Goal: Task Accomplishment & Management: Use online tool/utility

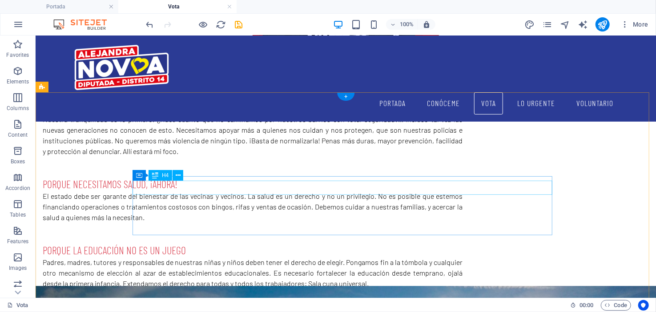
scroll to position [345, 0]
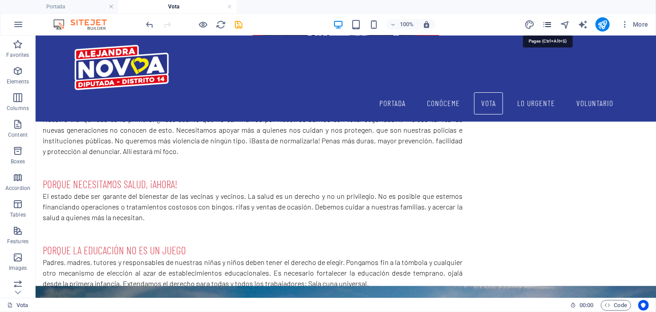
click at [550, 24] on icon "pages" at bounding box center [547, 25] width 10 height 10
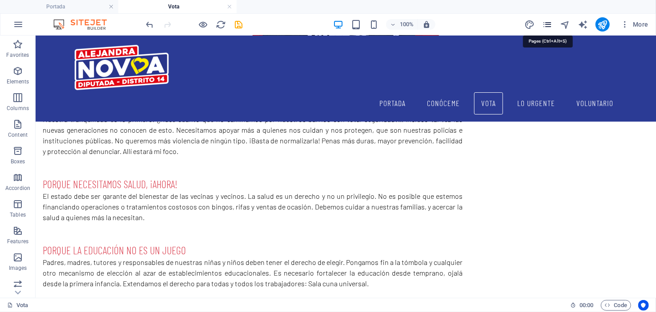
scroll to position [339, 0]
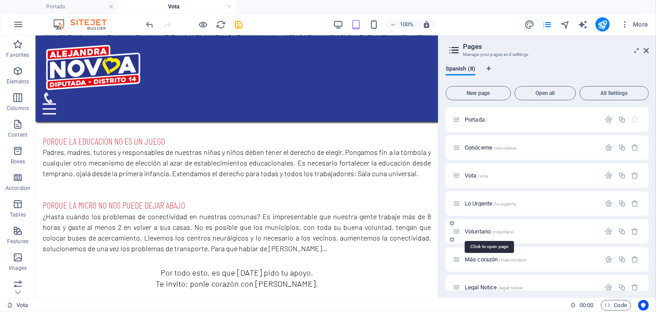
click at [482, 232] on span "Voluntario /voluntario" at bounding box center [489, 231] width 49 height 7
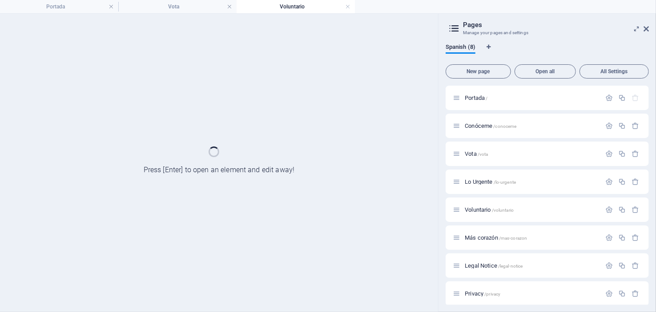
scroll to position [0, 0]
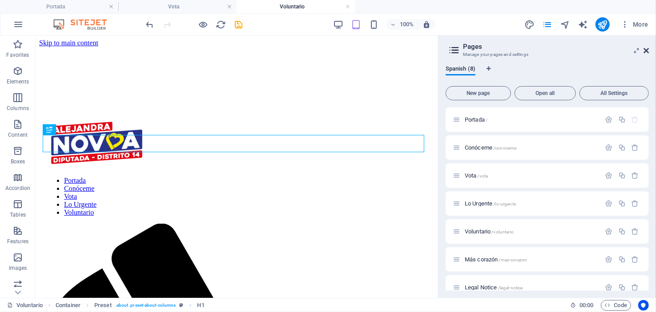
drag, startPoint x: 647, startPoint y: 50, endPoint x: 609, endPoint y: 17, distance: 50.7
click at [647, 50] on icon at bounding box center [645, 50] width 5 height 7
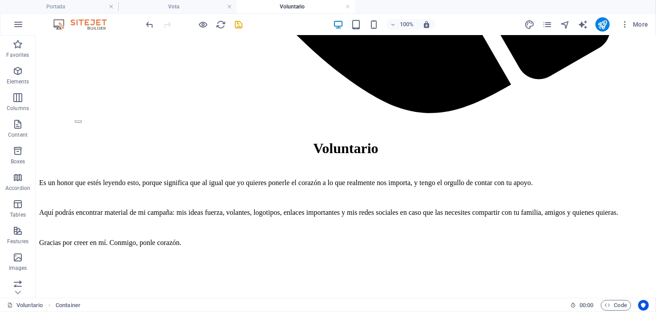
scroll to position [845, 0]
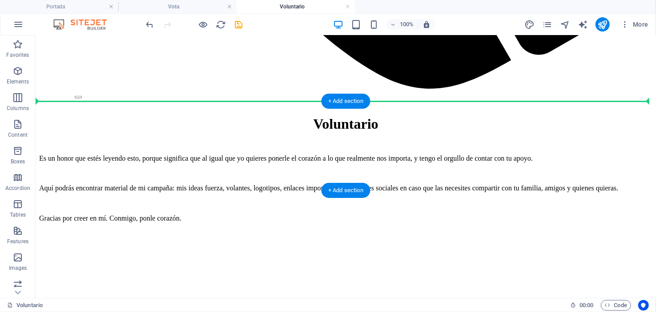
drag, startPoint x: 92, startPoint y: 128, endPoint x: 70, endPoint y: 115, distance: 26.3
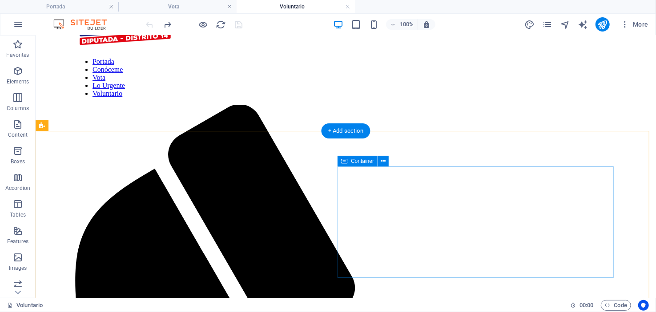
scroll to position [133, 0]
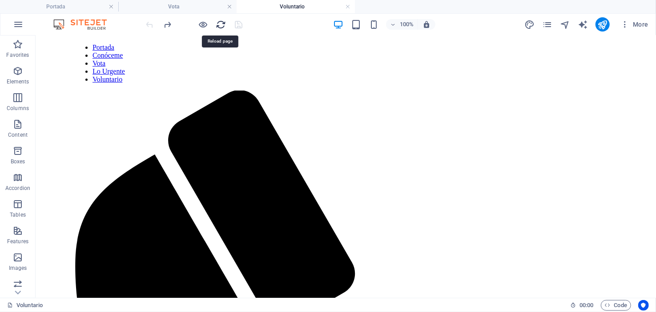
drag, startPoint x: 222, startPoint y: 23, endPoint x: 179, endPoint y: 3, distance: 47.1
click at [222, 23] on icon "reload" at bounding box center [221, 25] width 10 height 10
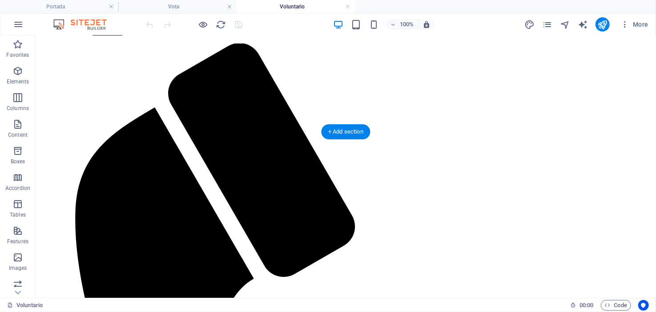
scroll to position [88, 0]
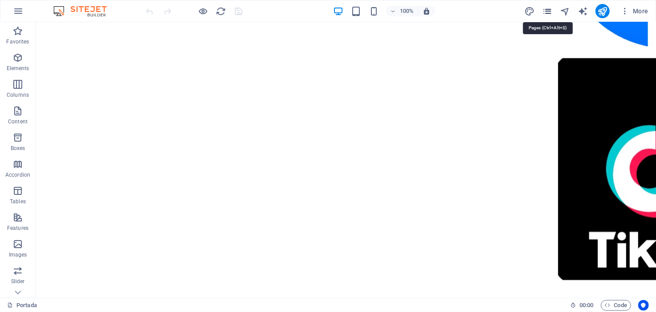
click at [549, 10] on icon "pages" at bounding box center [547, 11] width 10 height 10
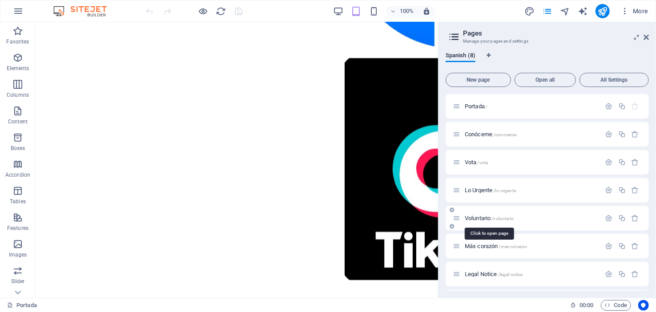
click at [473, 220] on span "Voluntario /voluntario" at bounding box center [489, 218] width 49 height 7
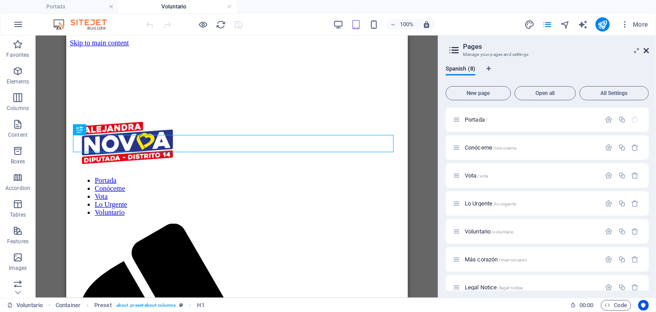
click at [644, 49] on icon at bounding box center [645, 50] width 5 height 7
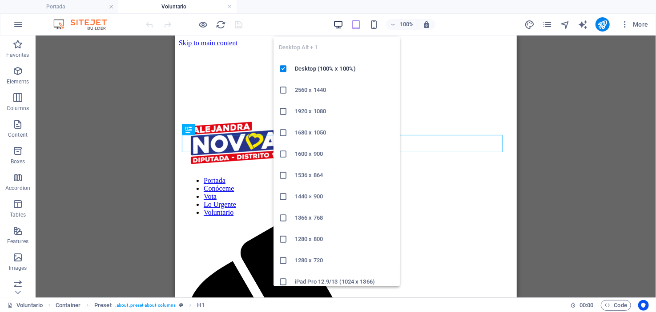
click at [337, 21] on icon "button" at bounding box center [338, 25] width 10 height 10
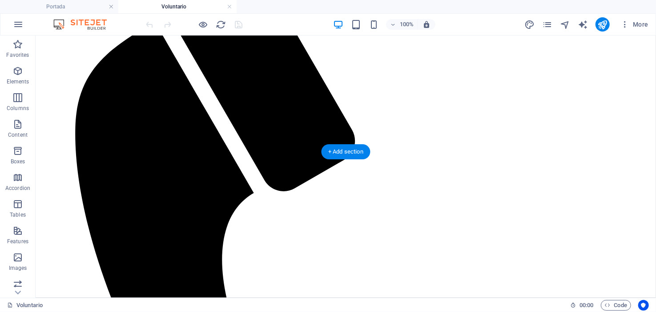
scroll to position [133, 0]
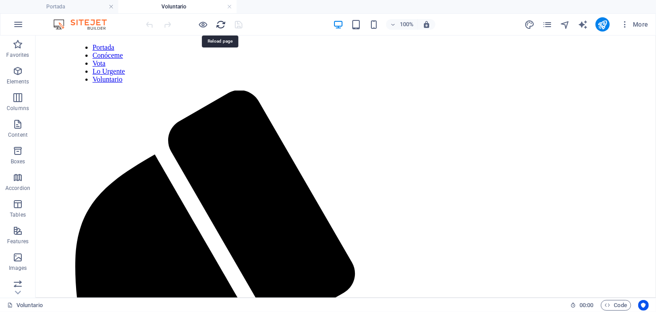
click at [218, 21] on icon "reload" at bounding box center [221, 25] width 10 height 10
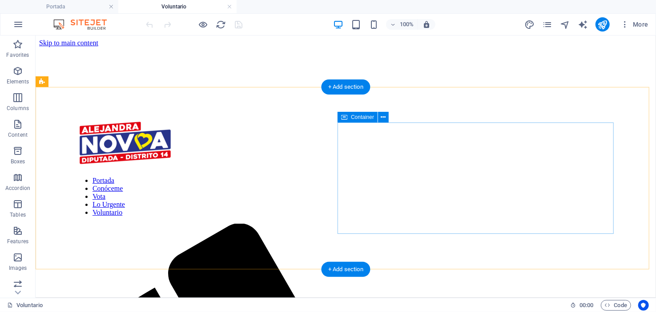
scroll to position [0, 0]
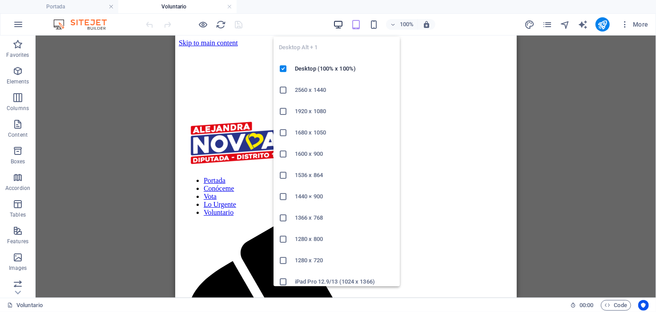
click at [337, 22] on icon "button" at bounding box center [338, 25] width 10 height 10
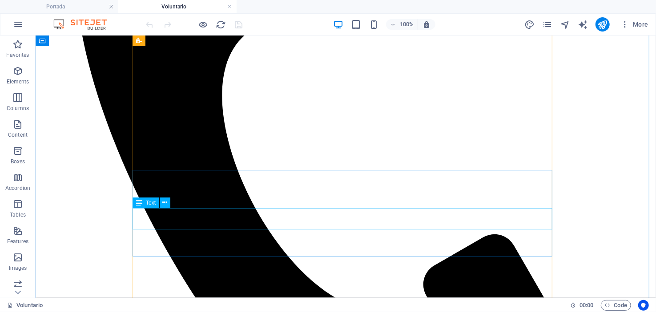
scroll to position [356, 0]
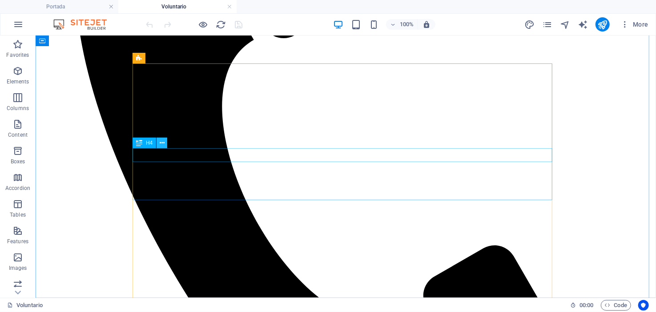
click at [162, 142] on icon at bounding box center [162, 143] width 5 height 9
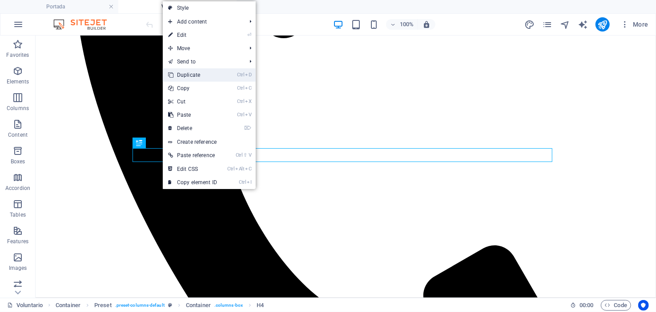
click at [192, 72] on link "Ctrl D Duplicate" at bounding box center [193, 74] width 60 height 13
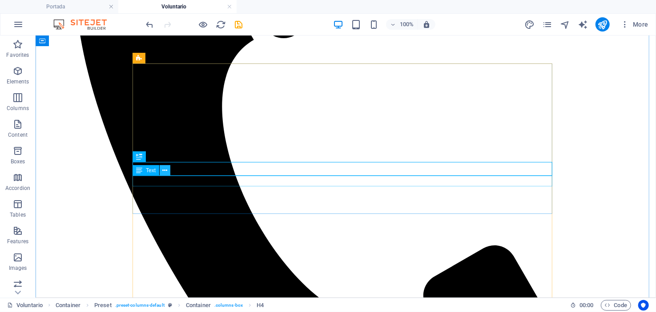
click at [164, 169] on icon at bounding box center [165, 170] width 5 height 9
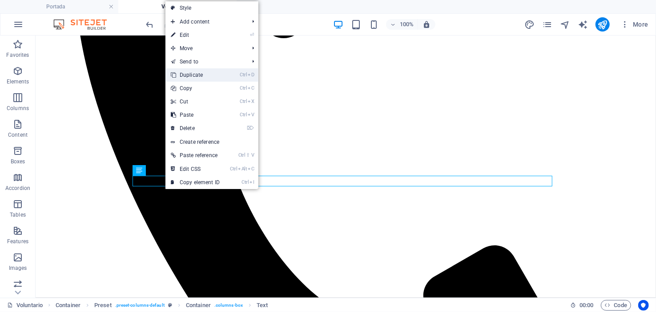
click at [192, 76] on link "Ctrl D Duplicate" at bounding box center [195, 74] width 60 height 13
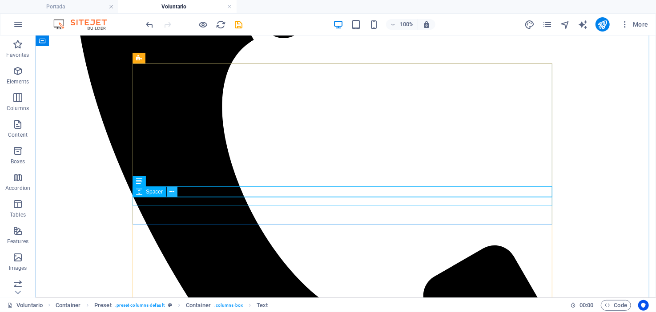
click at [172, 190] on icon at bounding box center [172, 192] width 5 height 9
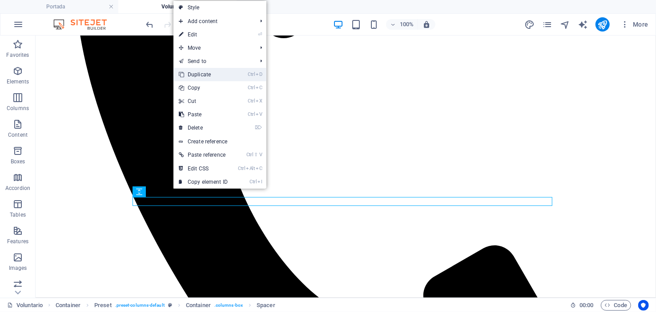
click at [200, 76] on link "Ctrl D Duplicate" at bounding box center [203, 74] width 60 height 13
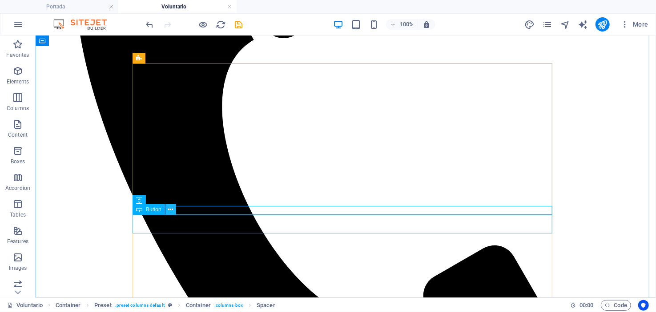
click at [170, 211] on icon at bounding box center [170, 209] width 5 height 9
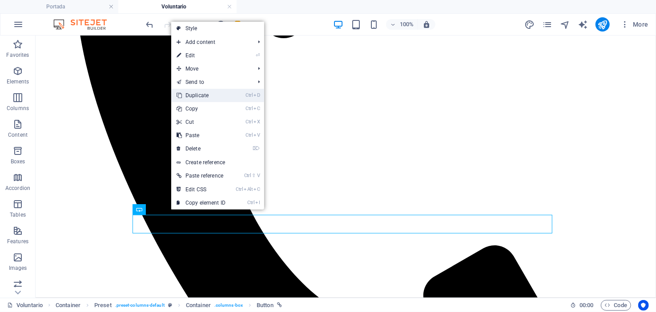
click at [194, 96] on link "Ctrl D Duplicate" at bounding box center [201, 95] width 60 height 13
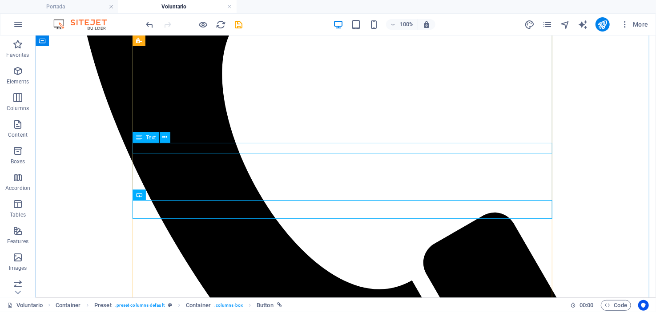
scroll to position [400, 0]
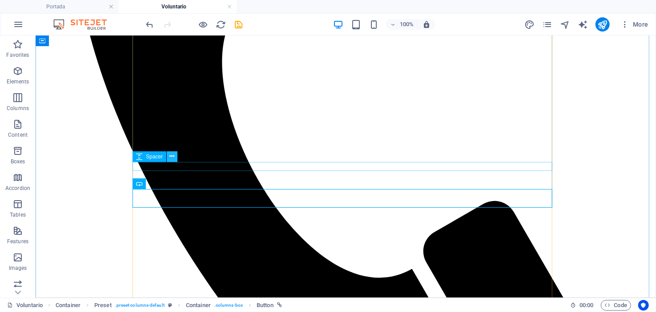
click at [172, 156] on icon at bounding box center [172, 156] width 5 height 9
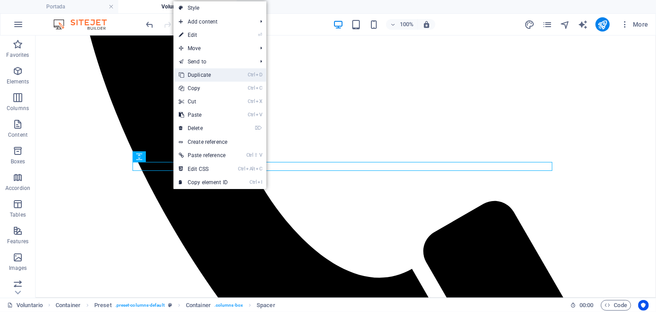
drag, startPoint x: 167, startPoint y: 41, endPoint x: 202, endPoint y: 77, distance: 50.3
click at [202, 77] on link "Ctrl D Duplicate" at bounding box center [203, 74] width 60 height 13
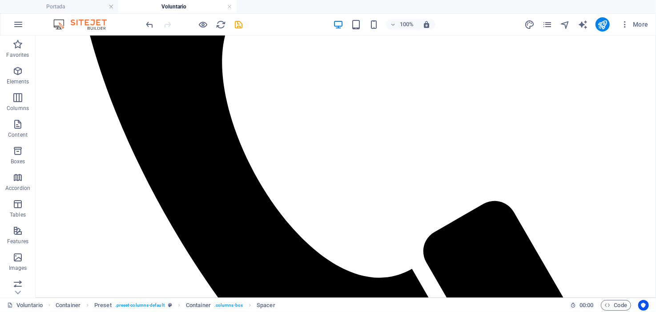
drag, startPoint x: 187, startPoint y: 192, endPoint x: 161, endPoint y: 192, distance: 25.8
drag, startPoint x: 158, startPoint y: 125, endPoint x: 164, endPoint y: 181, distance: 55.9
drag, startPoint x: 184, startPoint y: 158, endPoint x: 155, endPoint y: 188, distance: 41.8
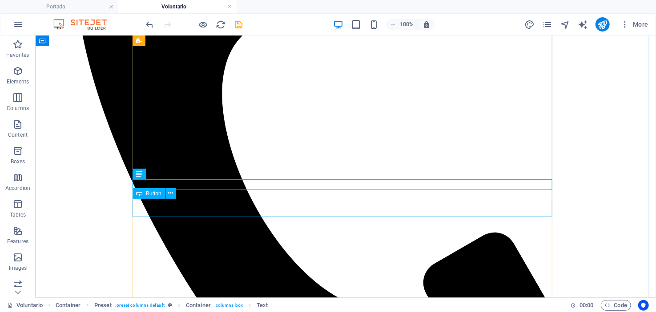
scroll to position [356, 0]
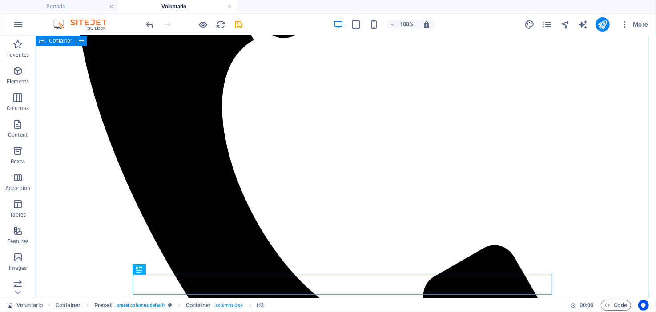
scroll to position [311, 0]
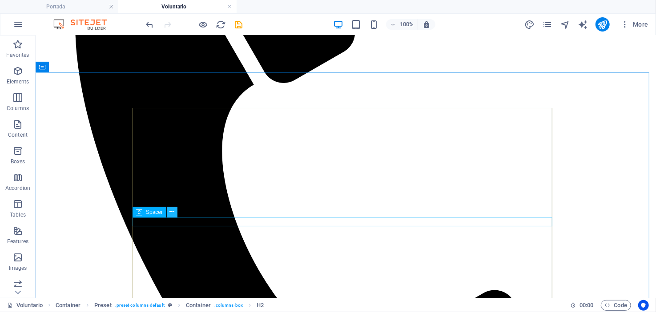
click at [174, 210] on icon at bounding box center [172, 212] width 5 height 9
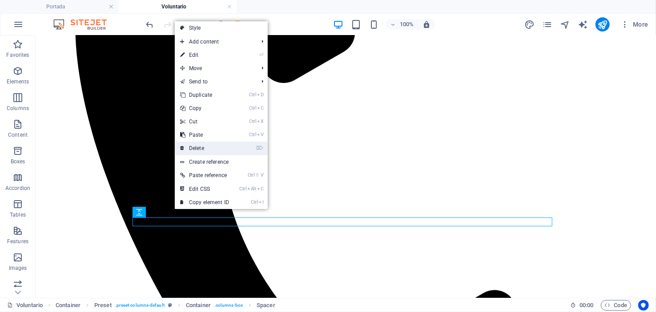
click at [206, 149] on link "⌦ Delete" at bounding box center [205, 148] width 60 height 13
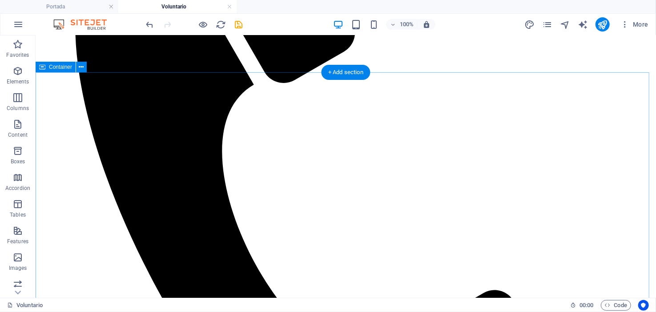
scroll to position [356, 0]
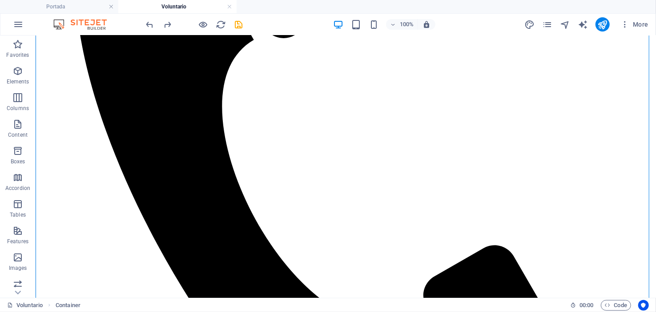
drag, startPoint x: 189, startPoint y: 212, endPoint x: 152, endPoint y: 214, distance: 36.5
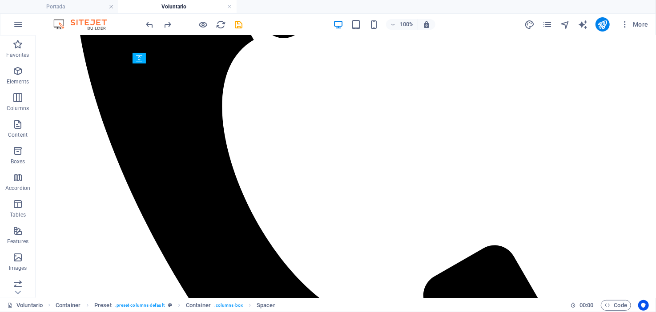
drag, startPoint x: 190, startPoint y: 212, endPoint x: 154, endPoint y: 212, distance: 35.6
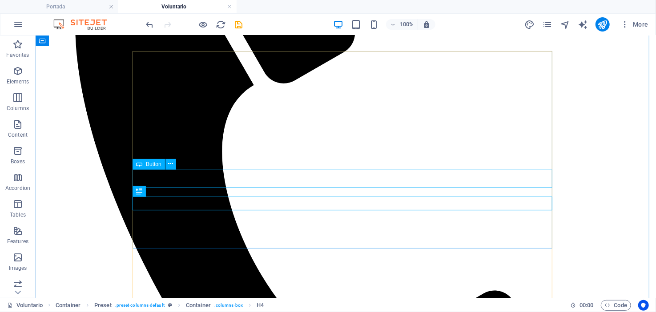
scroll to position [266, 0]
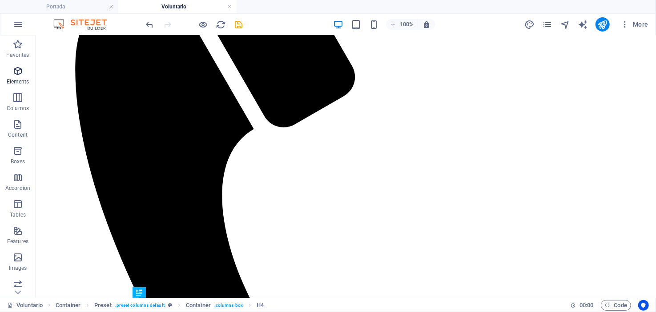
click at [17, 72] on icon "button" at bounding box center [17, 71] width 11 height 11
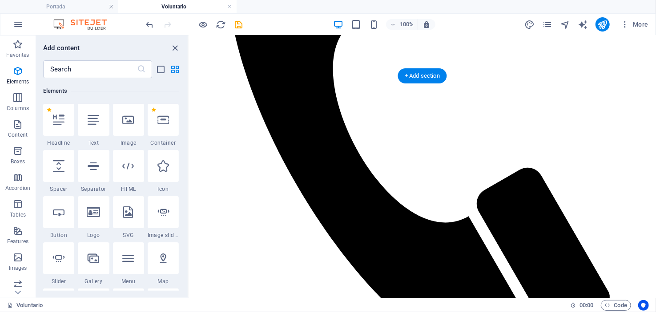
scroll to position [272, 0]
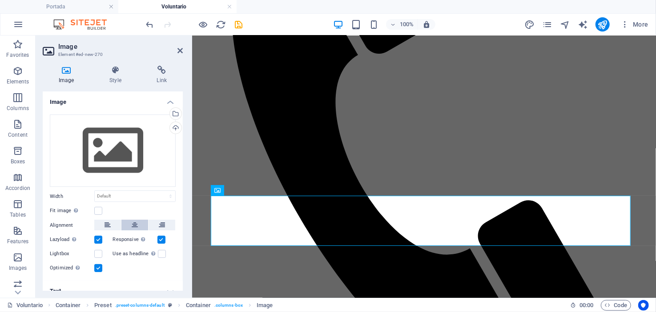
click at [136, 224] on icon at bounding box center [135, 225] width 6 height 11
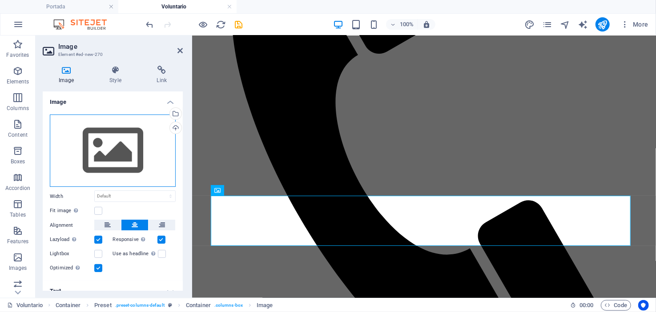
click at [115, 144] on div "Drag files here, click to choose files or select files from Files or our free s…" at bounding box center [113, 151] width 126 height 73
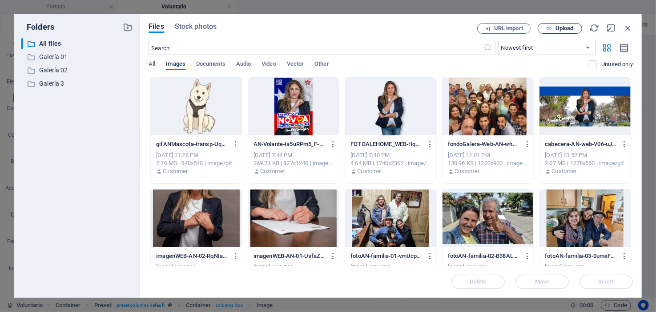
click at [572, 29] on span "Upload" at bounding box center [564, 28] width 18 height 5
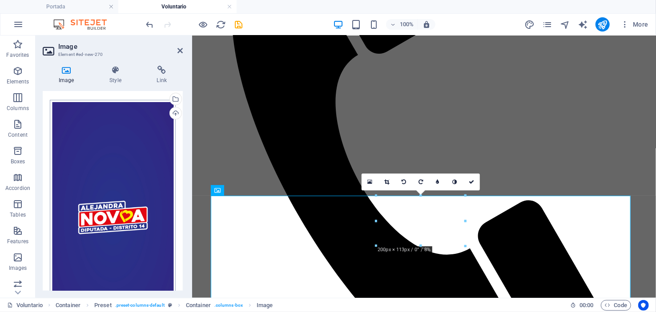
scroll to position [0, 0]
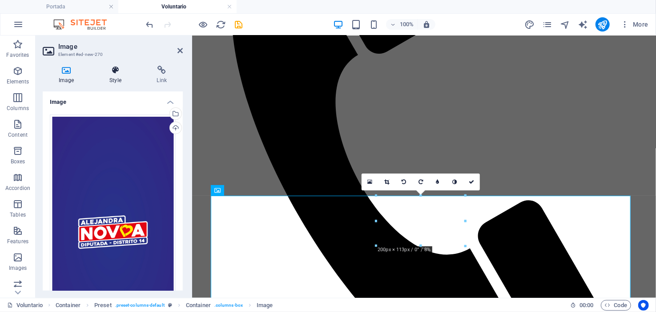
click at [117, 74] on icon at bounding box center [115, 70] width 44 height 9
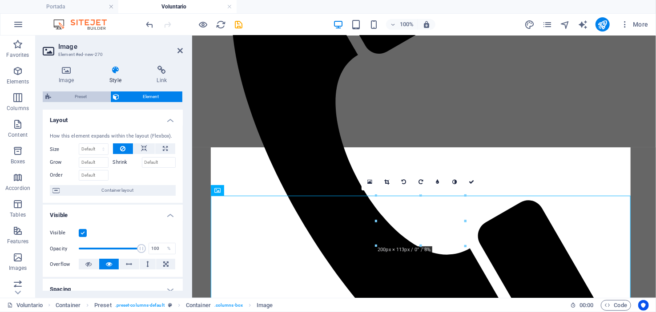
click at [73, 96] on span "Preset" at bounding box center [81, 97] width 54 height 11
select select "px"
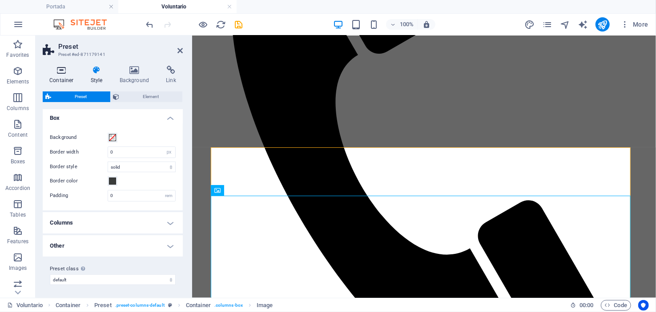
click at [57, 69] on icon at bounding box center [62, 70] width 38 height 9
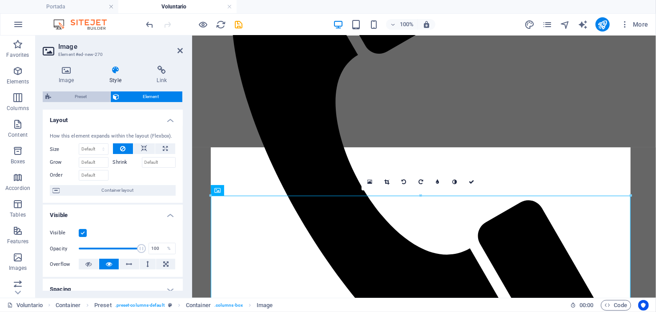
click at [88, 95] on span "Preset" at bounding box center [81, 97] width 54 height 11
select select "px"
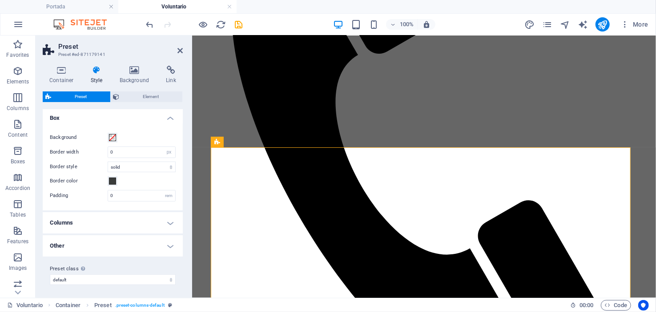
click at [168, 118] on h4 "Box" at bounding box center [113, 116] width 140 height 16
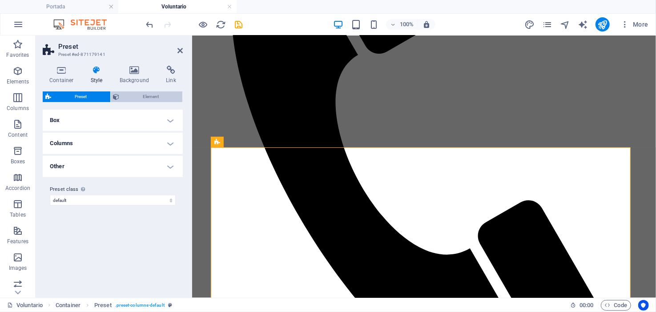
click at [160, 98] on span "Element" at bounding box center [151, 97] width 58 height 11
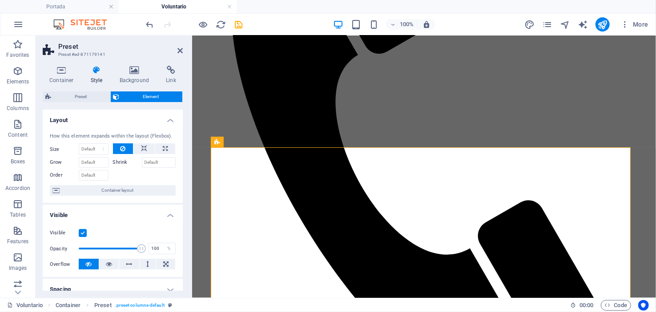
scroll to position [133, 0]
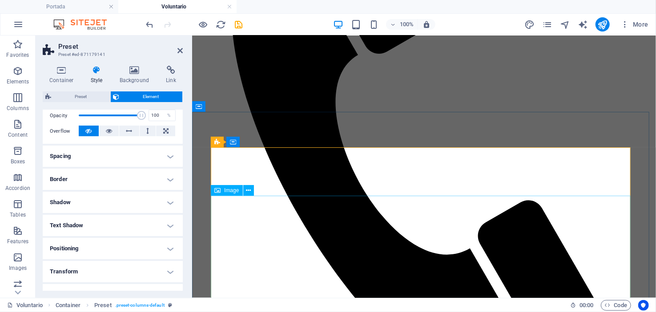
click at [178, 49] on icon at bounding box center [179, 50] width 5 height 7
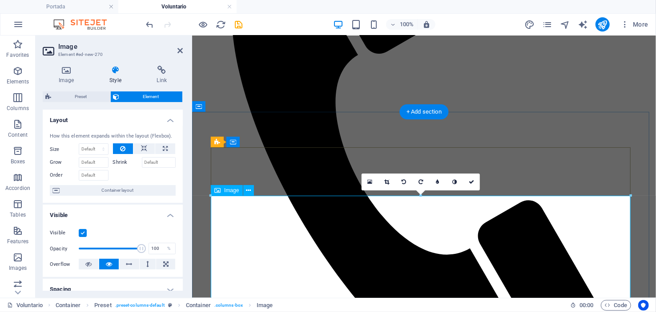
drag, startPoint x: 589, startPoint y: 222, endPoint x: 433, endPoint y: 222, distance: 156.0
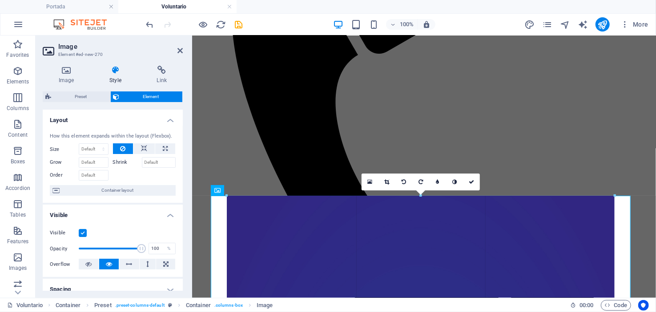
drag, startPoint x: 209, startPoint y: 197, endPoint x: 299, endPoint y: 224, distance: 94.0
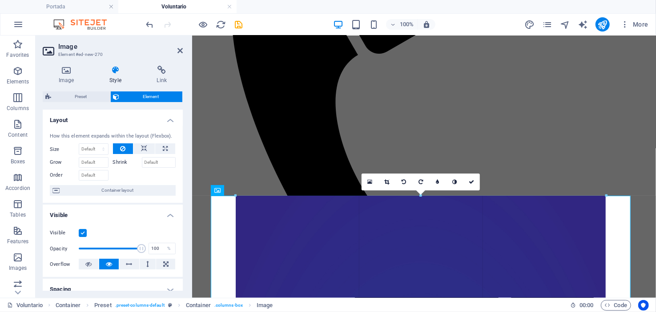
drag, startPoint x: 615, startPoint y: 196, endPoint x: 377, endPoint y: 229, distance: 241.0
drag, startPoint x: 605, startPoint y: 196, endPoint x: 244, endPoint y: 180, distance: 361.7
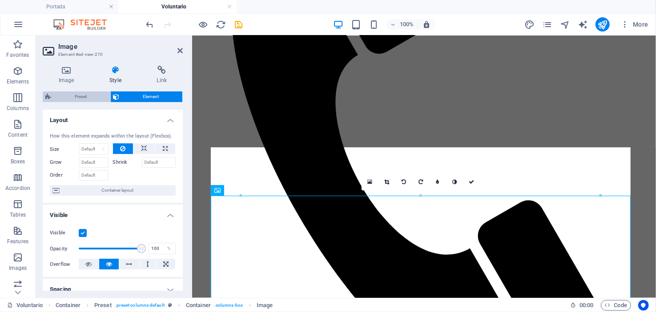
click at [92, 97] on span "Preset" at bounding box center [81, 97] width 54 height 11
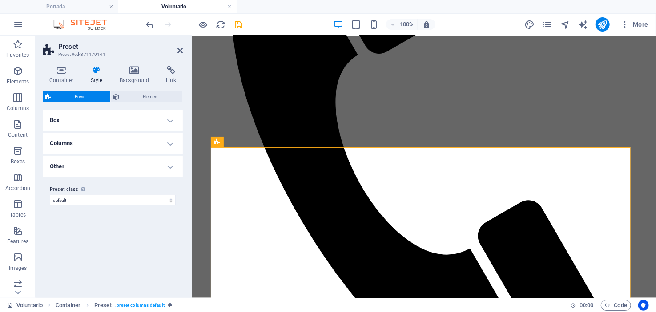
click at [95, 118] on h4 "Box" at bounding box center [113, 120] width 140 height 21
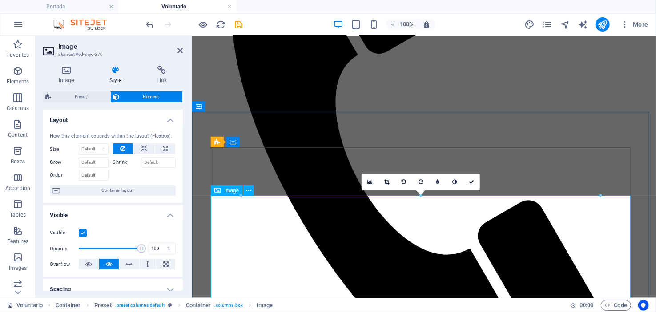
click at [229, 192] on span "Image" at bounding box center [231, 190] width 15 height 5
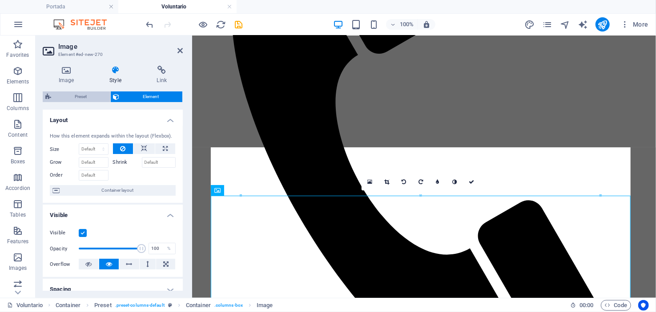
click at [76, 96] on span "Preset" at bounding box center [81, 97] width 54 height 11
select select "px"
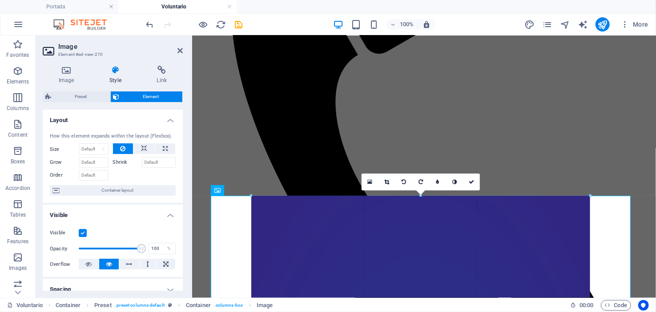
drag, startPoint x: 599, startPoint y: 196, endPoint x: 415, endPoint y: 240, distance: 188.8
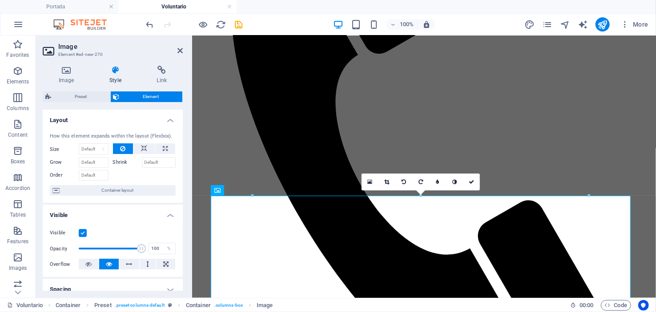
click at [590, 195] on div at bounding box center [588, 196] width 4 height 4
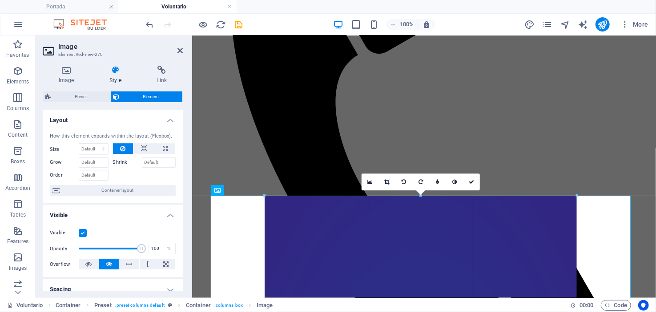
drag, startPoint x: 590, startPoint y: 195, endPoint x: 375, endPoint y: 244, distance: 220.6
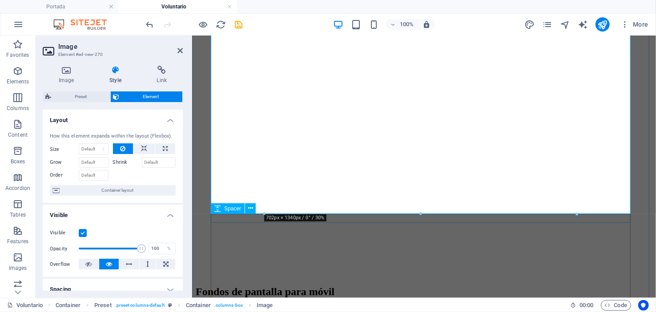
scroll to position [849, 0]
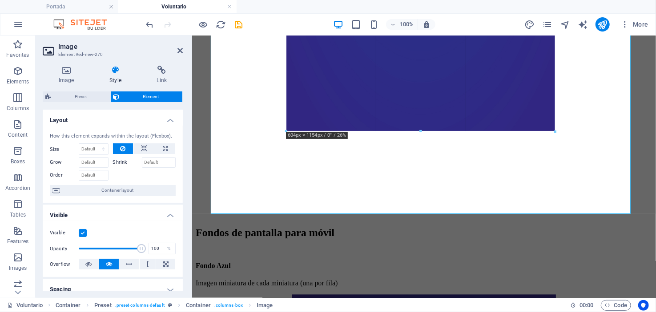
drag, startPoint x: 577, startPoint y: 214, endPoint x: 486, endPoint y: 122, distance: 129.5
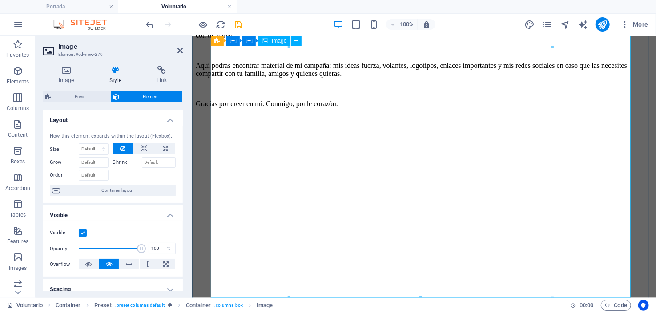
scroll to position [716, 0]
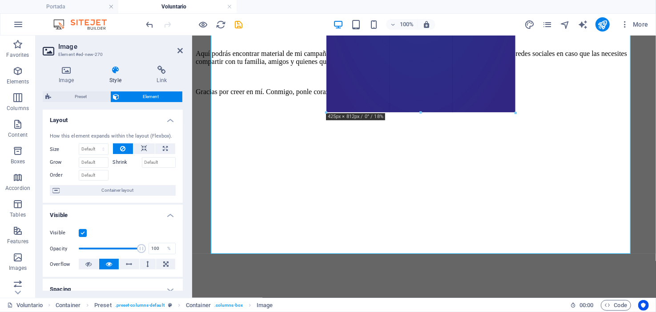
drag, startPoint x: 551, startPoint y: 255, endPoint x: 461, endPoint y: 112, distance: 168.7
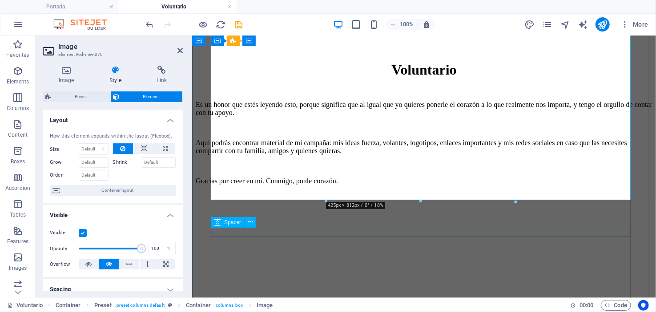
scroll to position [582, 0]
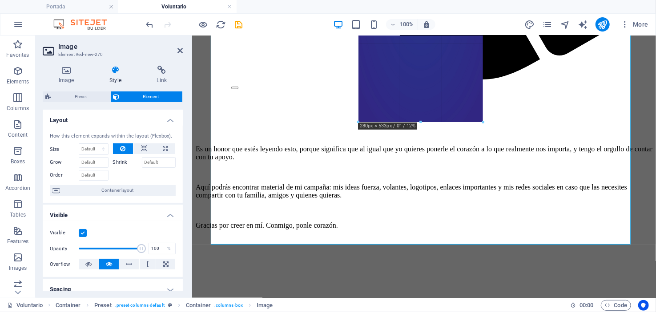
drag, startPoint x: 509, startPoint y: 233, endPoint x: 447, endPoint y: 111, distance: 137.4
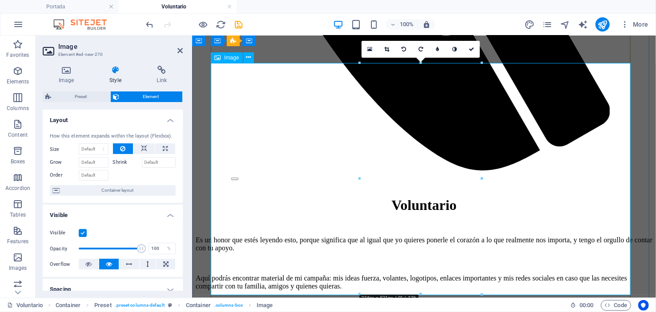
scroll to position [494, 0]
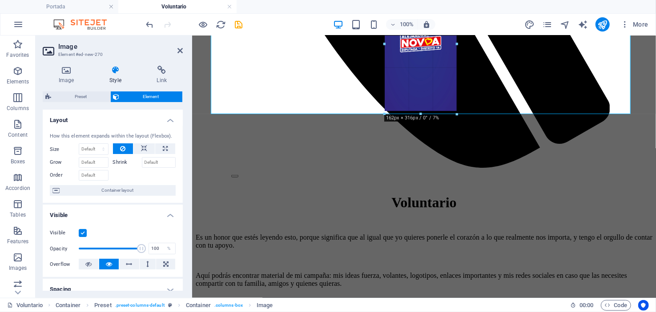
drag, startPoint x: 481, startPoint y: 206, endPoint x: 258, endPoint y: 124, distance: 237.7
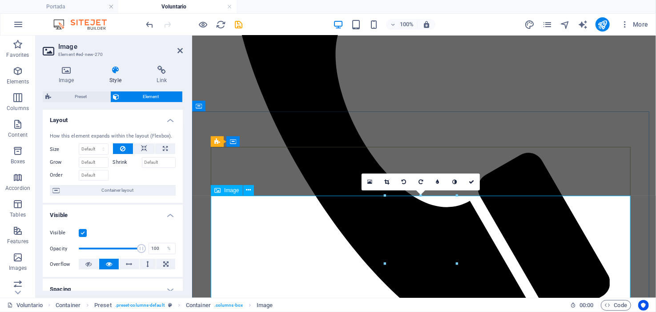
scroll to position [405, 0]
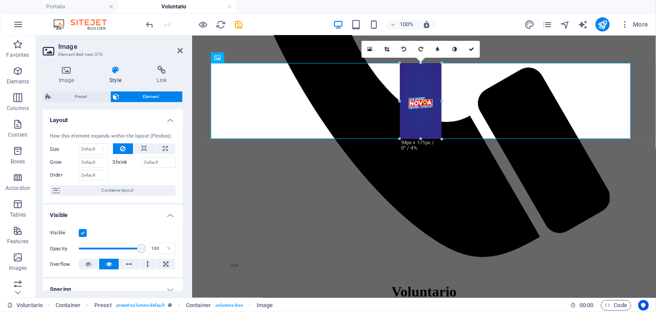
drag, startPoint x: 456, startPoint y: 200, endPoint x: 252, endPoint y: 109, distance: 222.7
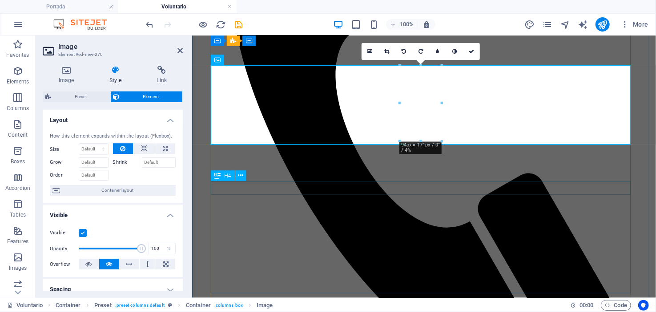
scroll to position [272, 0]
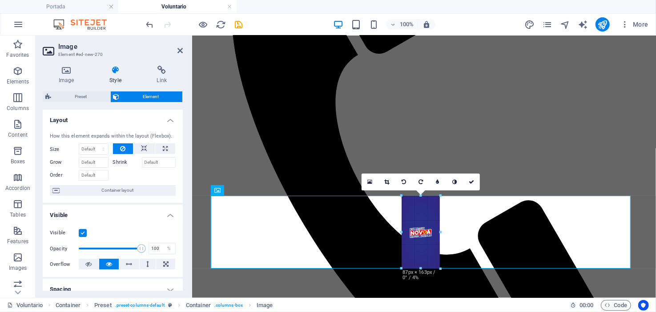
drag, startPoint x: 440, startPoint y: 276, endPoint x: 435, endPoint y: 264, distance: 12.8
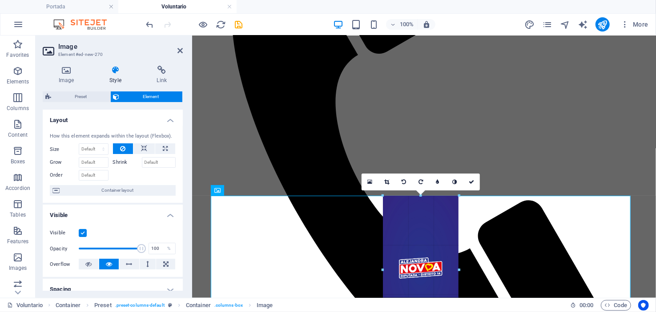
drag, startPoint x: 441, startPoint y: 270, endPoint x: 286, endPoint y: 254, distance: 156.0
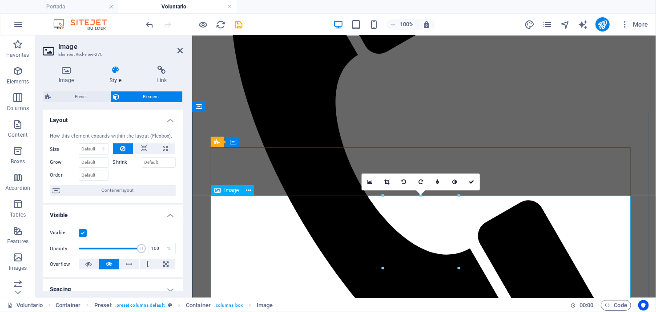
drag, startPoint x: 575, startPoint y: 248, endPoint x: 420, endPoint y: 234, distance: 156.3
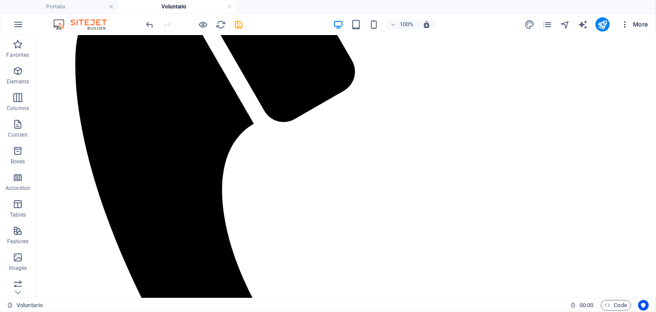
click at [625, 23] on icon "button" at bounding box center [624, 24] width 9 height 9
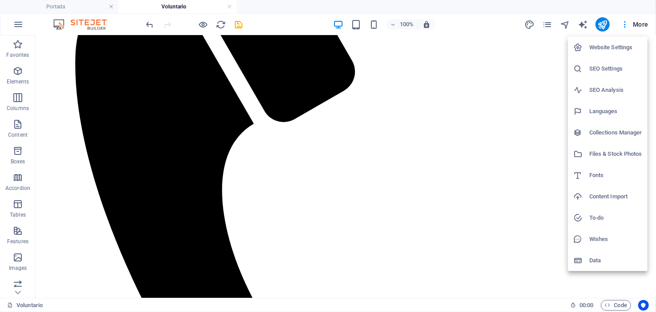
click at [612, 154] on h6 "Files & Stock Photos" at bounding box center [615, 154] width 53 height 11
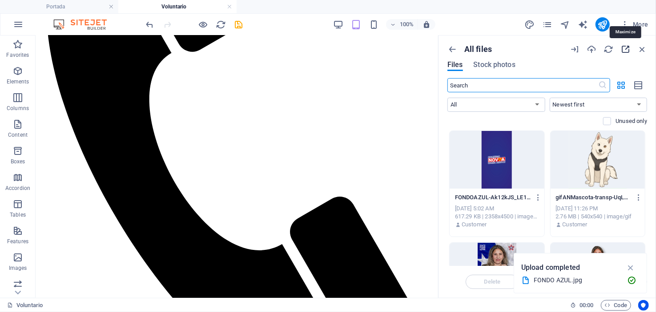
click at [625, 47] on icon "button" at bounding box center [625, 49] width 10 height 10
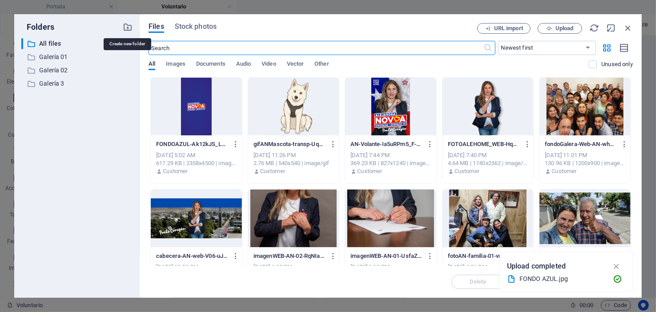
click at [129, 25] on icon "button" at bounding box center [128, 27] width 10 height 10
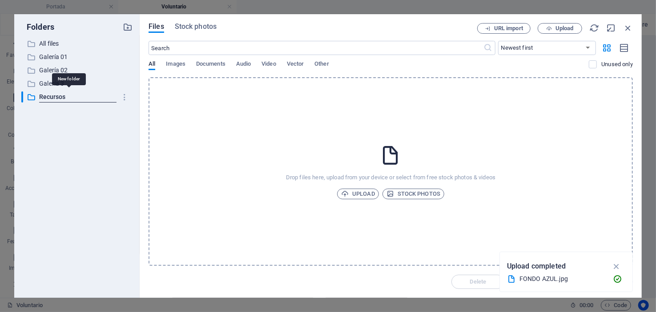
type input "Recursos"
click at [177, 64] on span "Images" at bounding box center [176, 65] width 20 height 12
click at [154, 63] on span "All" at bounding box center [151, 65] width 7 height 12
click at [149, 64] on span "All" at bounding box center [151, 65] width 7 height 12
click at [238, 89] on div "Drop files here, upload from your device or select from free stock photos & vid…" at bounding box center [390, 171] width 484 height 189
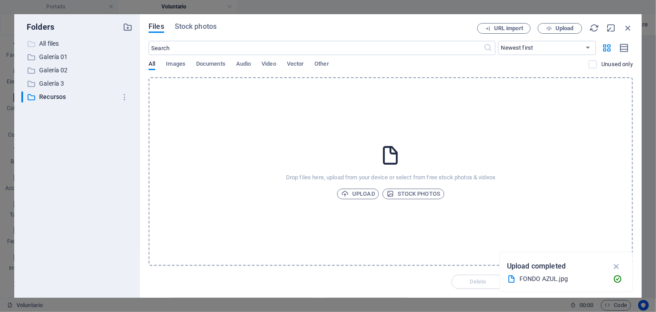
click at [44, 39] on p "All files" at bounding box center [77, 44] width 77 height 10
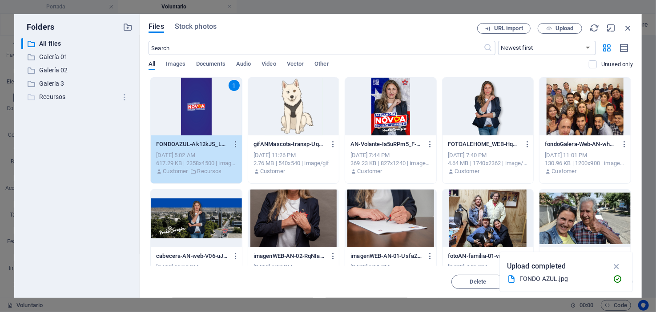
click at [56, 95] on p "Recursos" at bounding box center [77, 97] width 77 height 10
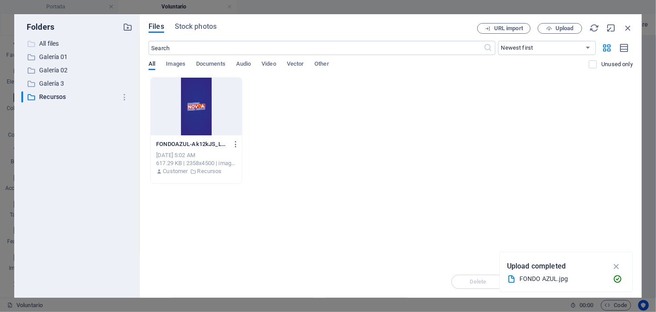
click at [41, 43] on p "All files" at bounding box center [77, 44] width 77 height 10
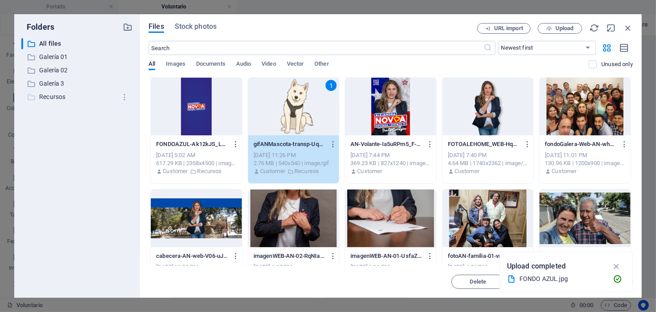
click at [54, 96] on p "Recursos" at bounding box center [77, 97] width 77 height 10
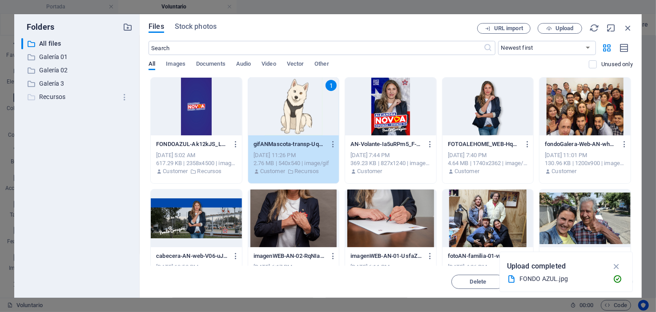
click at [54, 96] on p "Recursos" at bounding box center [77, 97] width 77 height 10
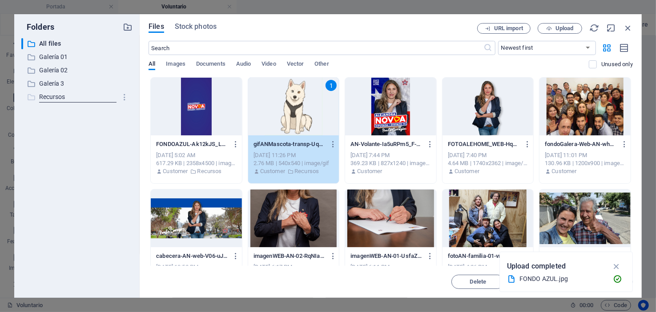
click at [30, 96] on icon at bounding box center [31, 97] width 9 height 9
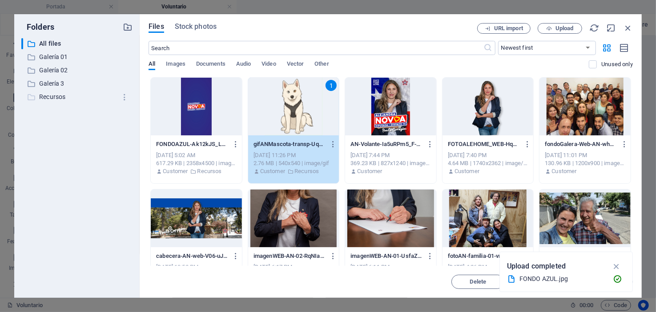
click at [30, 96] on icon at bounding box center [31, 97] width 9 height 9
click at [62, 126] on div "​ All files All files ​ Galería 01 Galería 01 ​ Galería 02 Galería 02 ​ Galería…" at bounding box center [76, 164] width 111 height 253
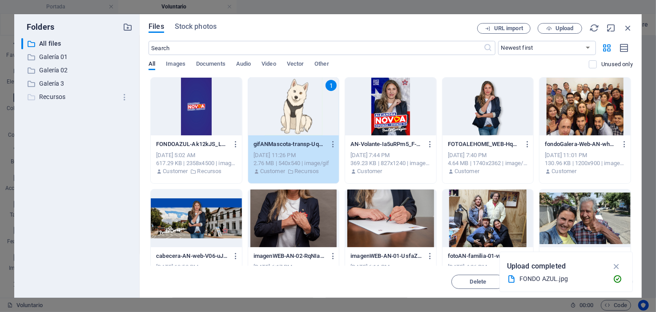
click at [32, 95] on icon at bounding box center [31, 97] width 9 height 9
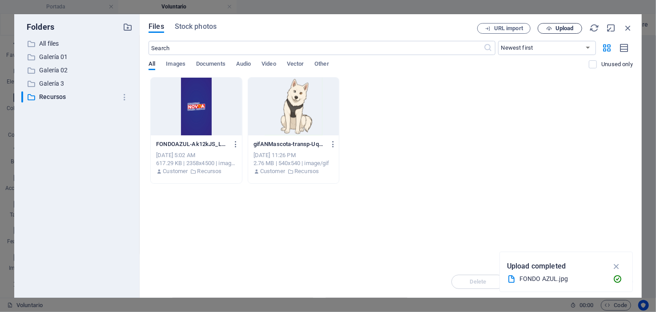
click at [567, 28] on span "Upload" at bounding box center [564, 28] width 18 height 5
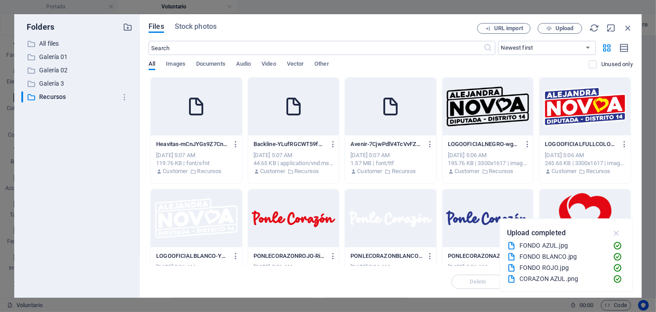
click at [617, 232] on icon "button" at bounding box center [616, 233] width 10 height 10
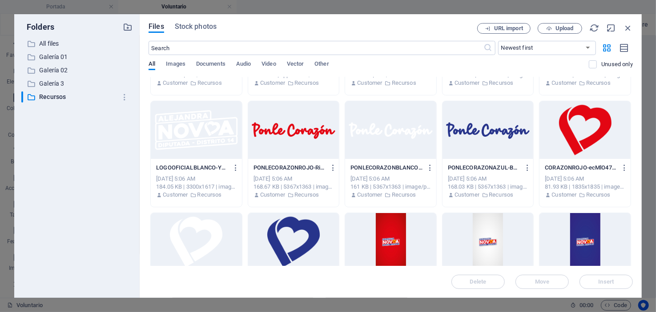
scroll to position [0, 0]
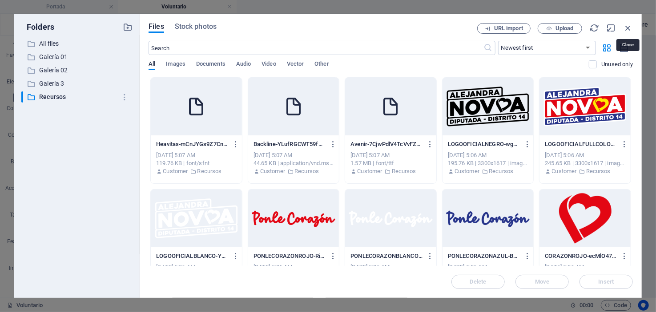
click at [628, 30] on icon "button" at bounding box center [628, 28] width 10 height 10
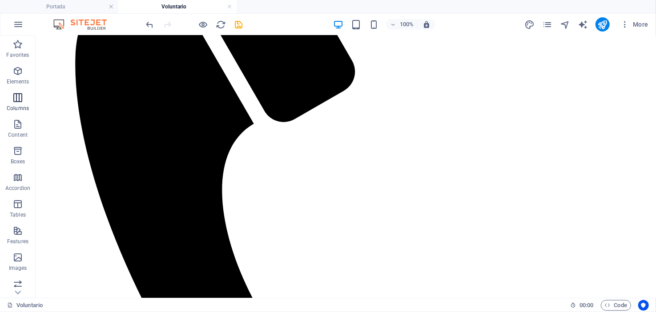
click at [17, 95] on icon "button" at bounding box center [17, 97] width 11 height 11
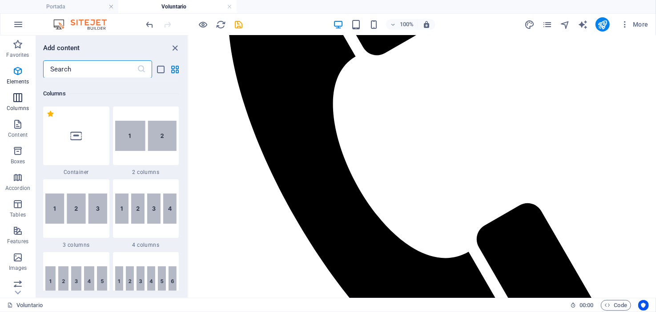
scroll to position [440, 0]
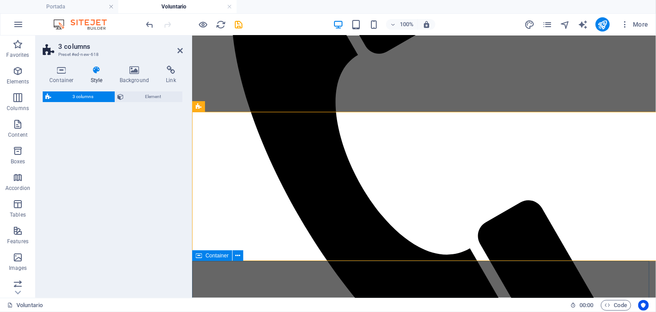
select select "rem"
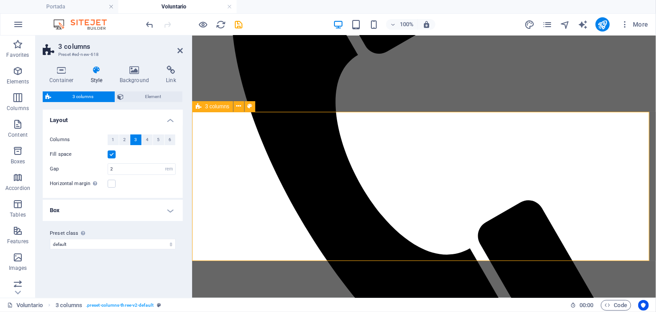
scroll to position [94, 0]
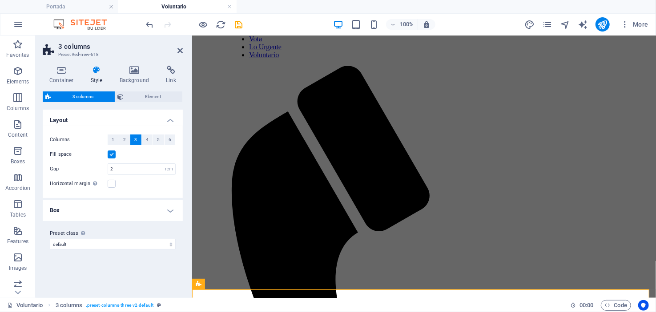
click at [182, 46] on h2 "3 columns" at bounding box center [120, 47] width 124 height 8
drag, startPoint x: 180, startPoint y: 49, endPoint x: 144, endPoint y: 15, distance: 49.4
click at [180, 49] on icon at bounding box center [179, 50] width 5 height 7
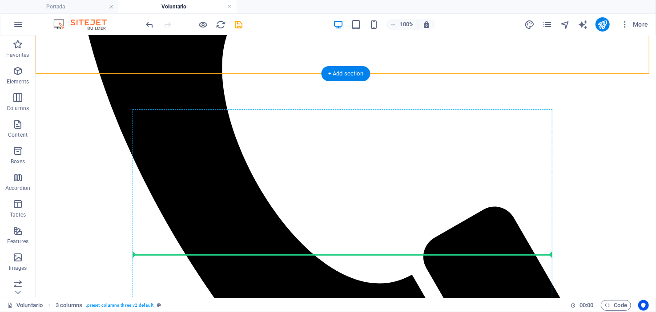
scroll to position [459, 0]
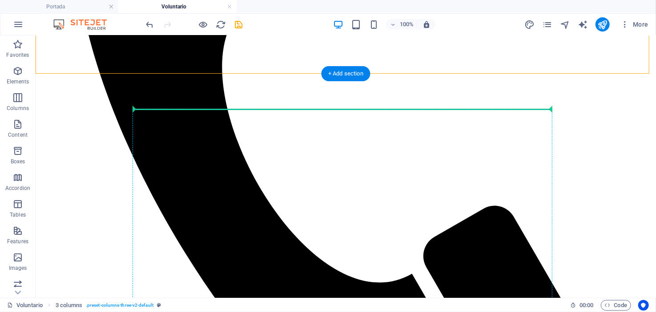
drag, startPoint x: 89, startPoint y: 142, endPoint x: 183, endPoint y: 118, distance: 96.9
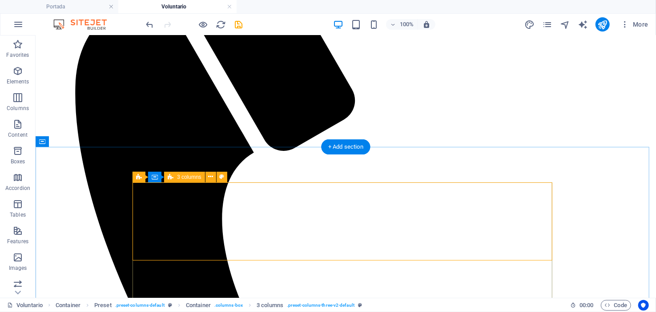
scroll to position [254, 0]
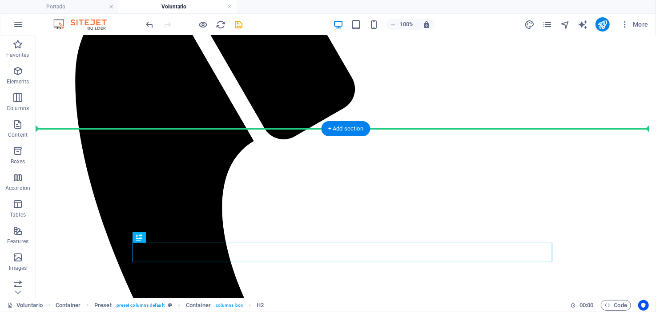
drag, startPoint x: 180, startPoint y: 273, endPoint x: 168, endPoint y: 162, distance: 111.4
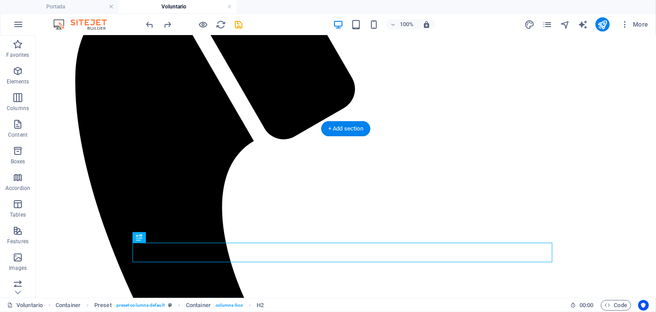
drag, startPoint x: 173, startPoint y: 272, endPoint x: 154, endPoint y: 256, distance: 25.0
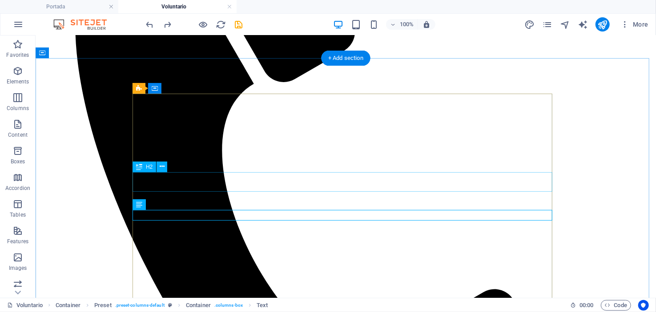
scroll to position [299, 0]
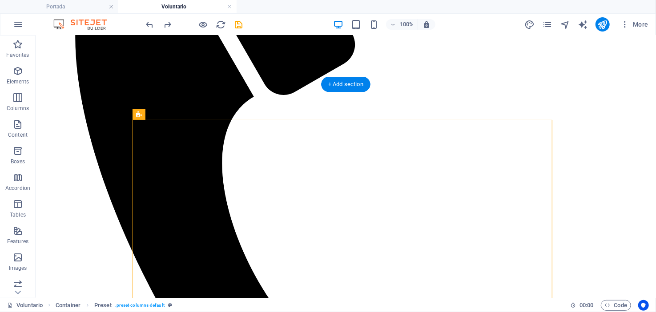
drag, startPoint x: 191, startPoint y: 149, endPoint x: 165, endPoint y: 224, distance: 78.9
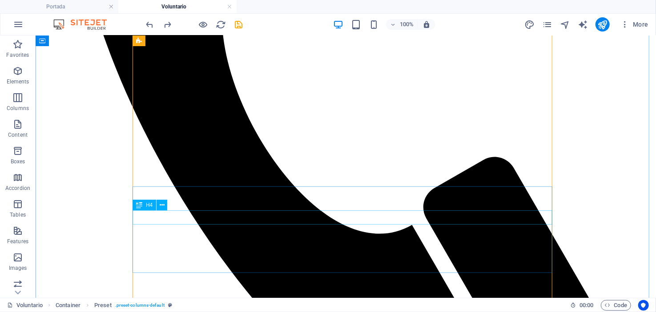
scroll to position [266, 0]
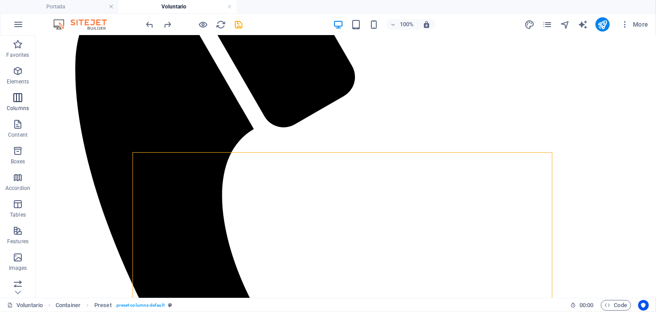
click at [17, 96] on icon "button" at bounding box center [17, 97] width 11 height 11
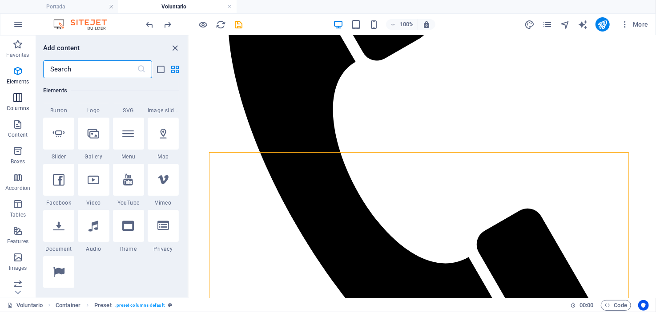
scroll to position [440, 0]
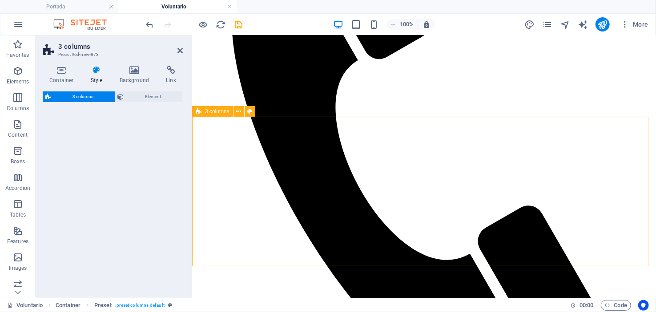
select select "rem"
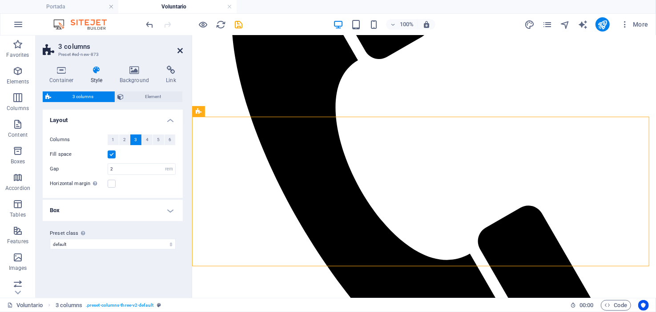
click at [179, 48] on icon at bounding box center [179, 50] width 5 height 7
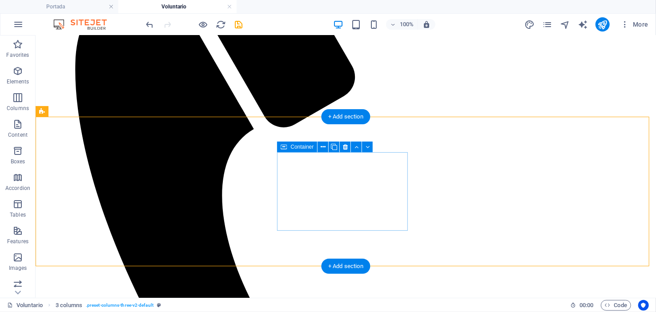
scroll to position [311, 0]
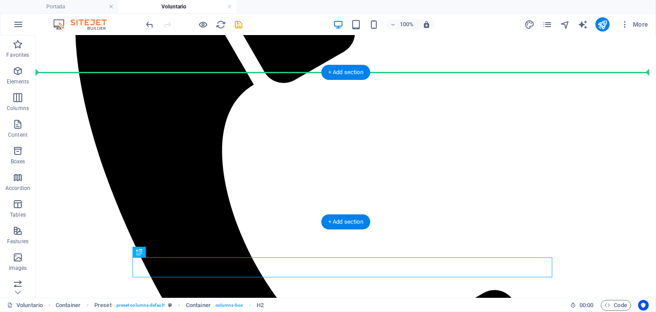
drag, startPoint x: 210, startPoint y: 288, endPoint x: 235, endPoint y: 104, distance: 185.3
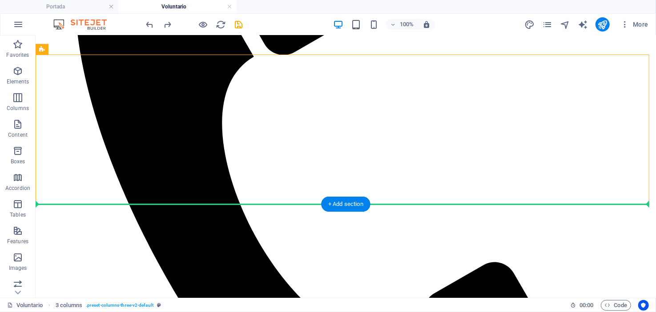
scroll to position [350, 0]
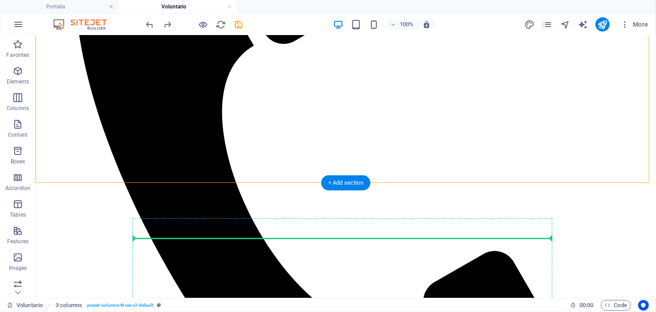
drag, startPoint x: 92, startPoint y: 180, endPoint x: 152, endPoint y: 236, distance: 82.1
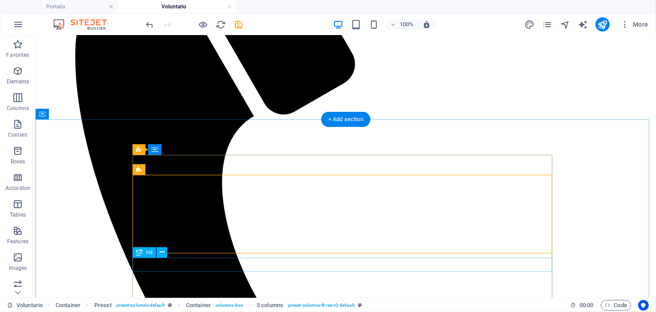
scroll to position [334, 0]
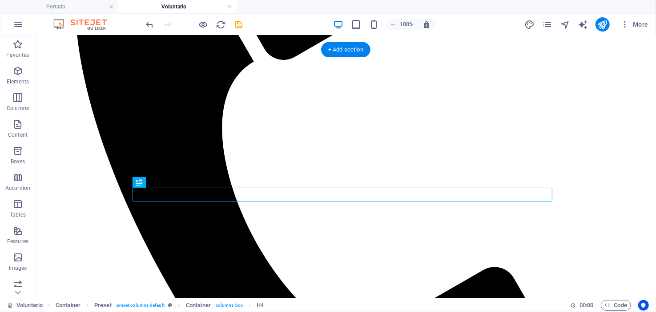
drag, startPoint x: 181, startPoint y: 220, endPoint x: 179, endPoint y: 125, distance: 95.2
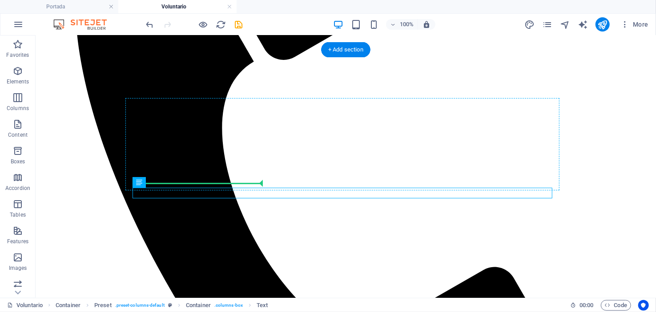
drag, startPoint x: 178, startPoint y: 216, endPoint x: 163, endPoint y: 152, distance: 65.2
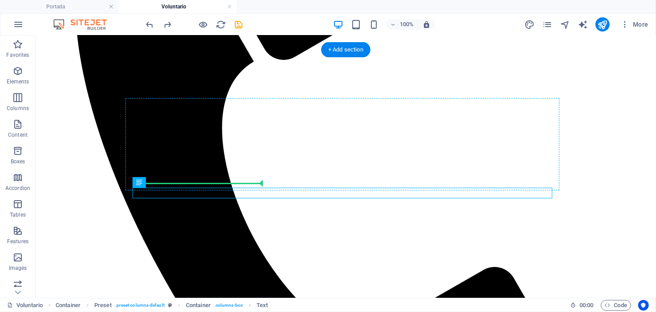
drag, startPoint x: 184, startPoint y: 218, endPoint x: 161, endPoint y: 144, distance: 77.2
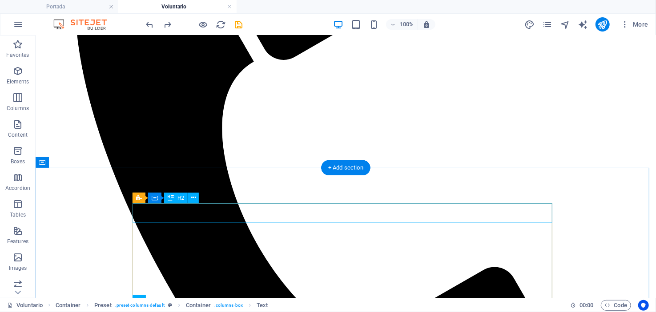
scroll to position [200, 0]
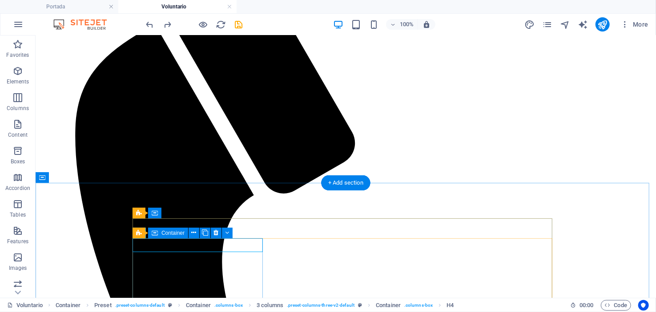
scroll to position [289, 0]
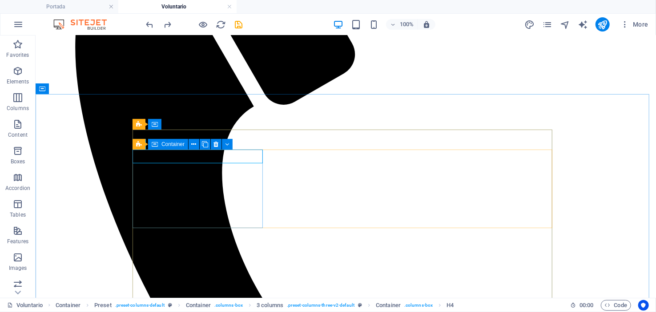
click at [156, 143] on icon at bounding box center [155, 144] width 6 height 11
click at [161, 144] on span "Container" at bounding box center [172, 144] width 23 height 5
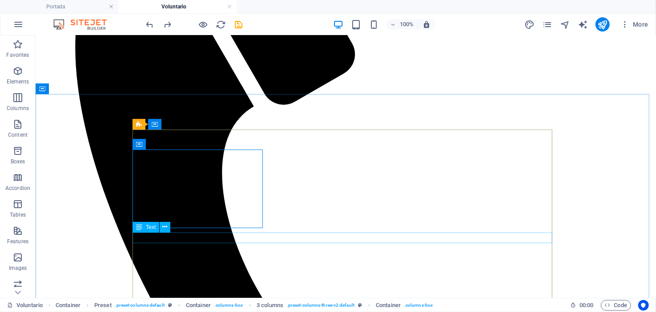
scroll to position [290, 0]
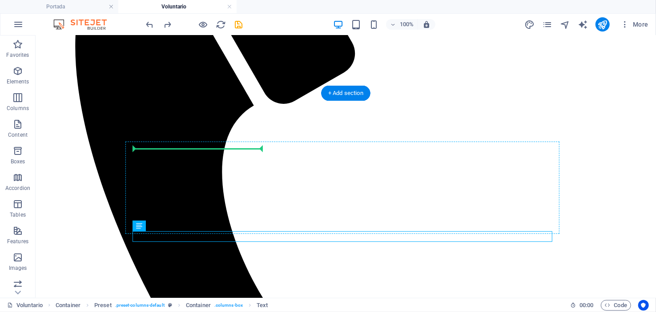
drag, startPoint x: 182, startPoint y: 264, endPoint x: 158, endPoint y: 172, distance: 95.1
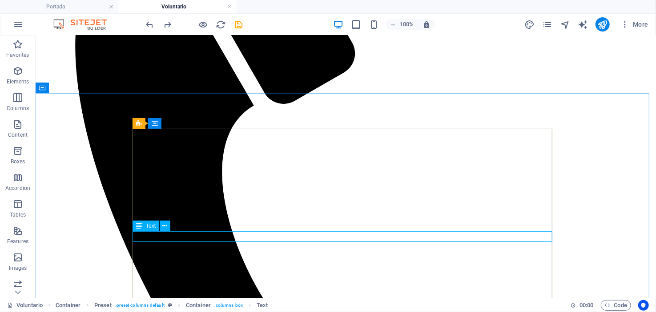
scroll to position [291, 0]
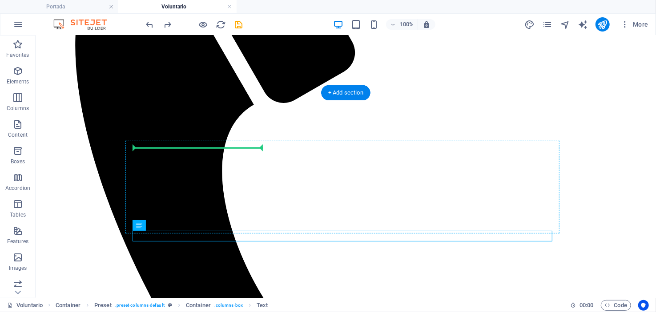
drag, startPoint x: 180, startPoint y: 262, endPoint x: 154, endPoint y: 177, distance: 88.2
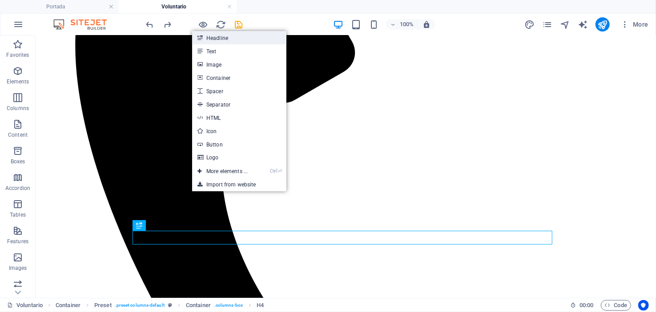
click at [222, 39] on link "Headline" at bounding box center [239, 37] width 94 height 13
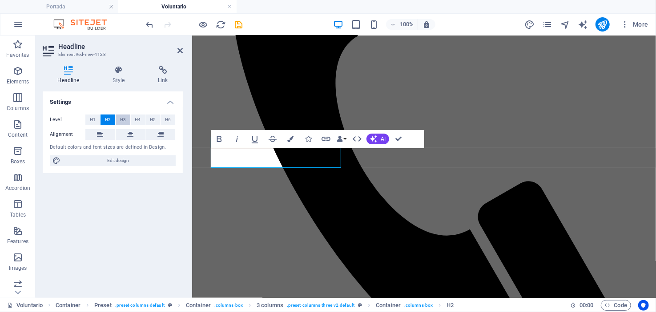
click at [121, 119] on span "H3" at bounding box center [123, 120] width 6 height 11
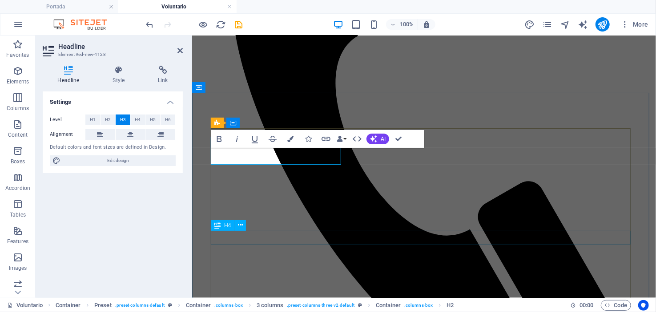
click at [116, 115] on button "H3" at bounding box center [123, 120] width 15 height 11
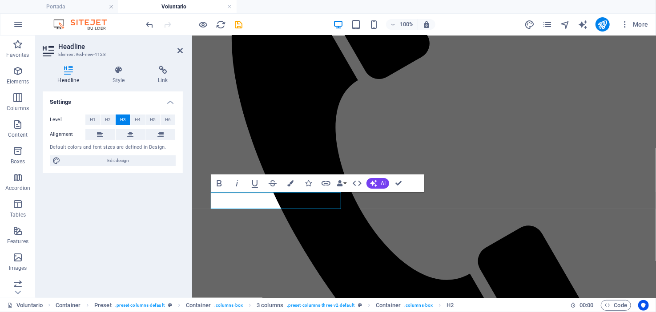
drag, startPoint x: 285, startPoint y: 201, endPoint x: 178, endPoint y: 200, distance: 107.6
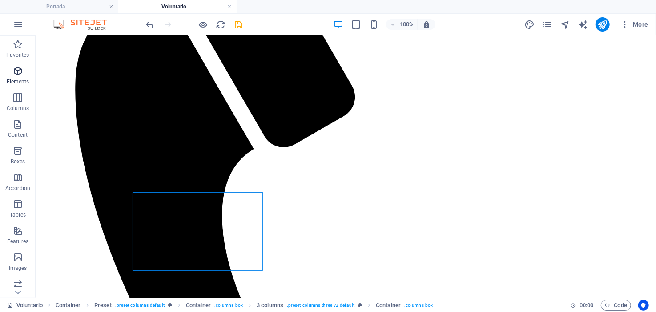
click at [13, 68] on icon "button" at bounding box center [17, 71] width 11 height 11
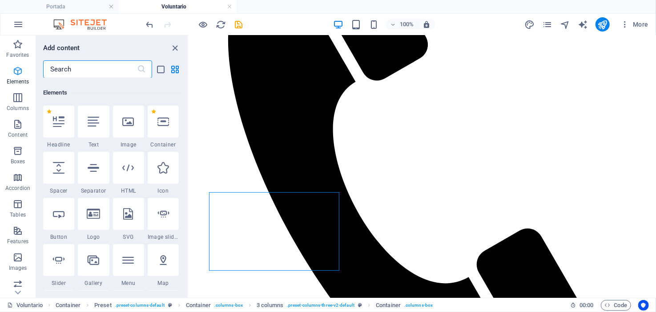
scroll to position [94, 0]
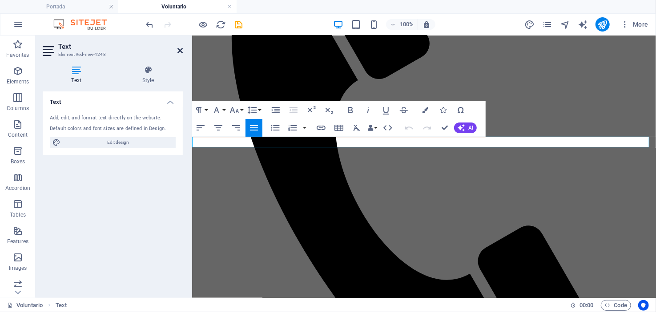
click at [180, 48] on icon at bounding box center [179, 50] width 5 height 7
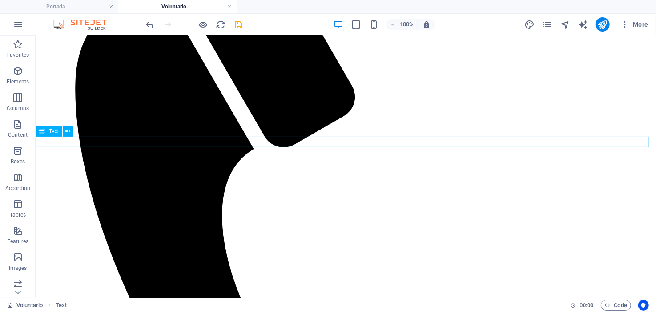
click at [71, 132] on button at bounding box center [68, 131] width 11 height 11
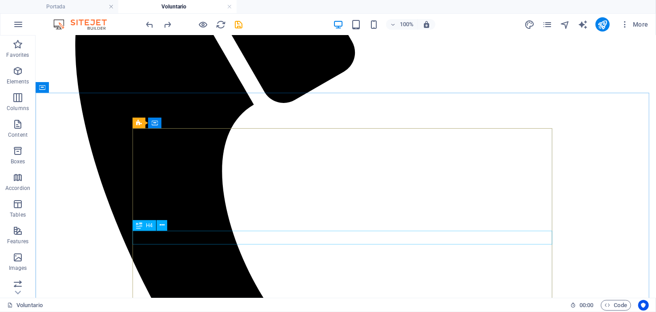
scroll to position [308, 0]
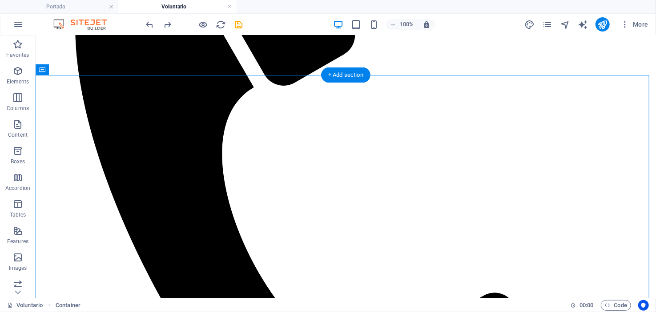
drag, startPoint x: 179, startPoint y: 264, endPoint x: 154, endPoint y: 144, distance: 122.6
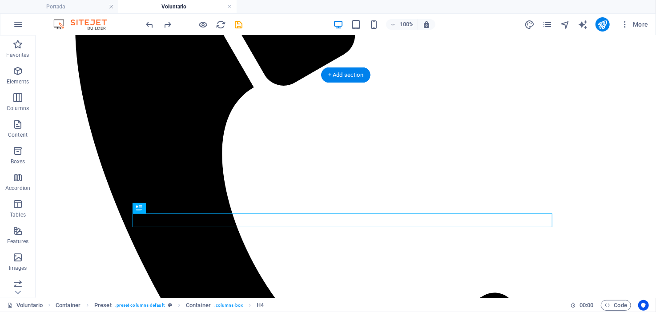
drag, startPoint x: 145, startPoint y: 194, endPoint x: 156, endPoint y: 146, distance: 49.2
drag, startPoint x: 184, startPoint y: 245, endPoint x: 187, endPoint y: 170, distance: 74.7
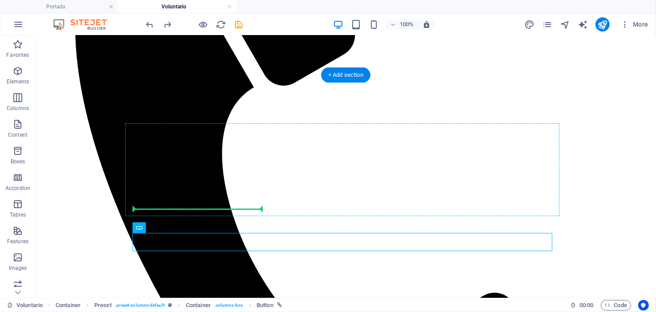
drag, startPoint x: 184, startPoint y: 262, endPoint x: 149, endPoint y: 200, distance: 71.7
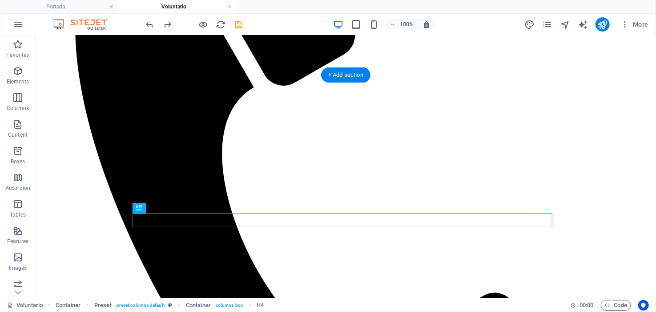
drag, startPoint x: 183, startPoint y: 245, endPoint x: 158, endPoint y: 167, distance: 82.2
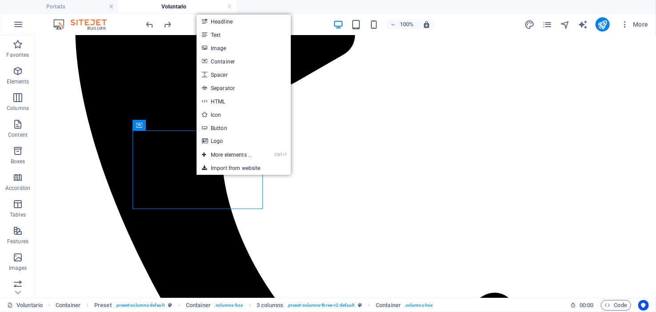
click at [223, 19] on link "Headline" at bounding box center [243, 21] width 94 height 13
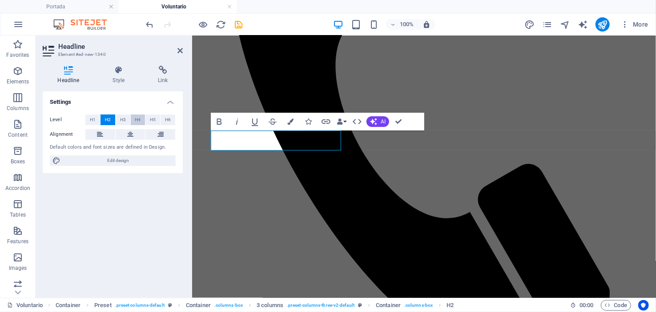
click at [138, 122] on span "H4" at bounding box center [138, 120] width 6 height 11
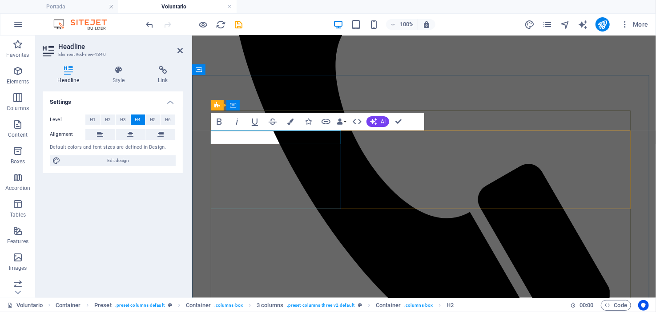
drag, startPoint x: 260, startPoint y: 135, endPoint x: 194, endPoint y: 134, distance: 65.8
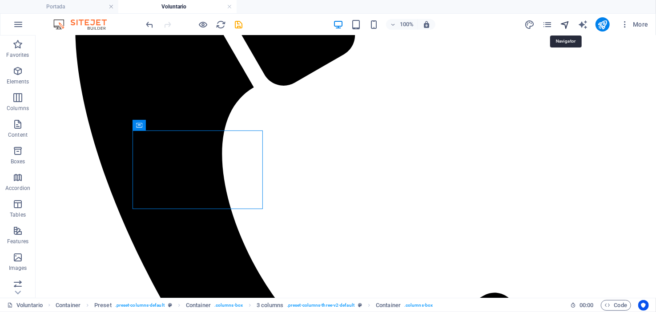
click at [566, 22] on icon "navigator" at bounding box center [565, 25] width 10 height 10
select select "16566138-es"
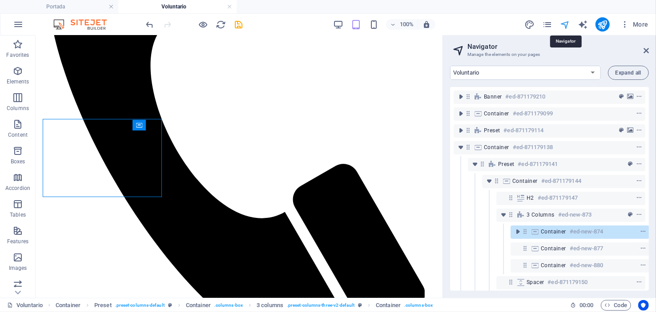
scroll to position [46, 2]
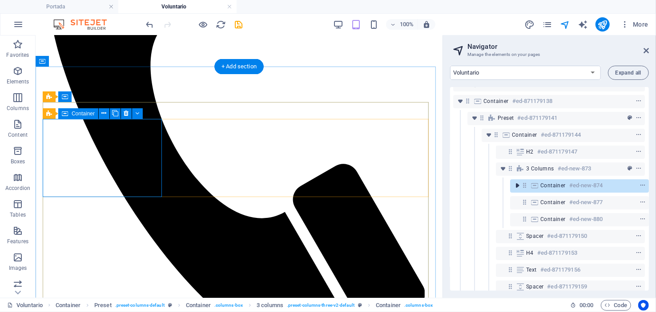
click at [513, 185] on icon "toggle-expand" at bounding box center [517, 185] width 9 height 9
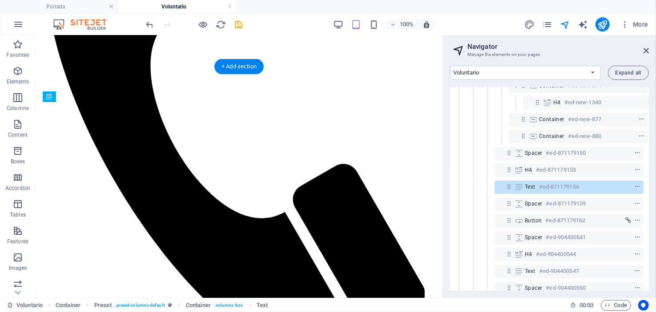
scroll to position [148, 2]
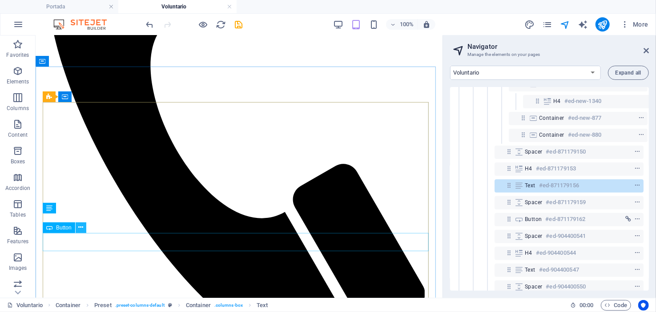
drag, startPoint x: 54, startPoint y: 208, endPoint x: 84, endPoint y: 231, distance: 37.4
click at [76, 228] on div "Reference Banner Container Preset H1 Preset Container Spacer Preset Preset Cont…" at bounding box center [239, 13] width 407 height 571
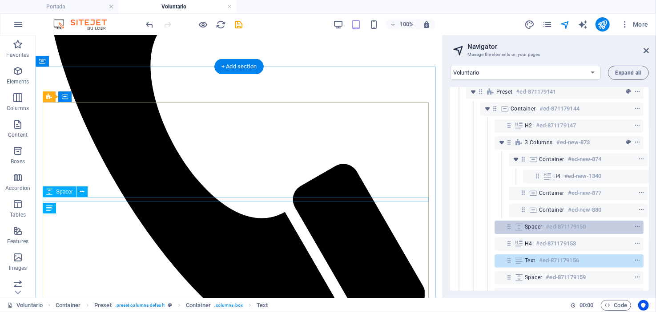
scroll to position [59, 2]
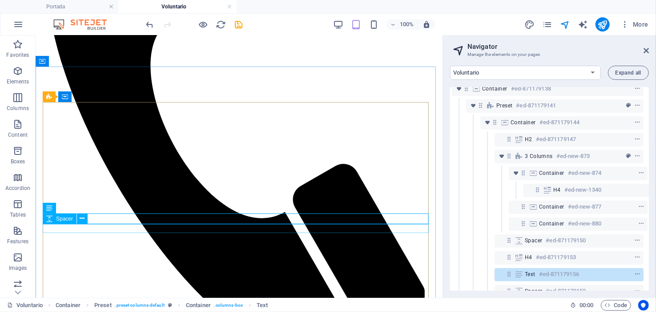
drag, startPoint x: 55, startPoint y: 208, endPoint x: 63, endPoint y: 223, distance: 17.1
click at [63, 223] on div "Reference Banner Container Preset H1 Preset Container Spacer Preset Preset Cont…" at bounding box center [239, 13] width 407 height 571
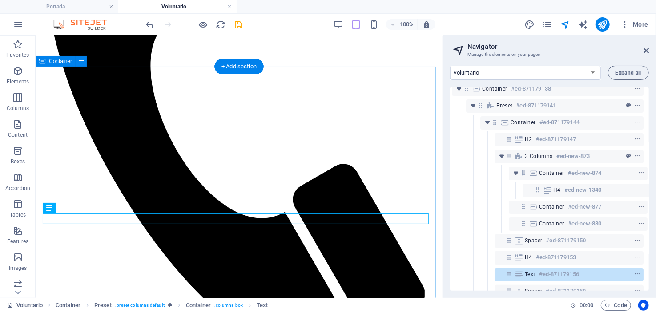
drag, startPoint x: 94, startPoint y: 244, endPoint x: 80, endPoint y: 248, distance: 14.3
click at [19, 71] on icon "button" at bounding box center [17, 71] width 11 height 11
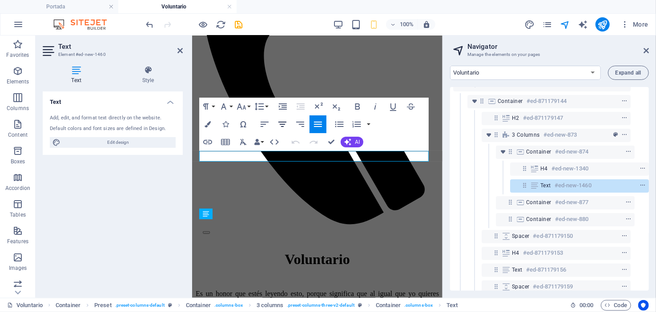
scroll to position [270, 0]
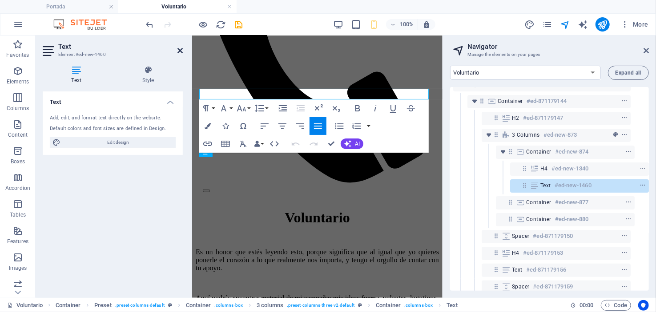
click at [179, 50] on icon at bounding box center [179, 50] width 5 height 7
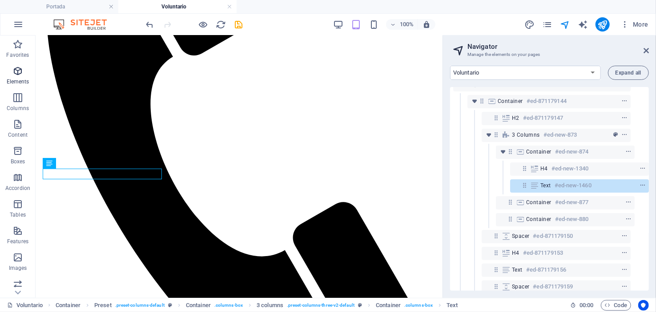
click at [17, 72] on icon "button" at bounding box center [17, 71] width 11 height 11
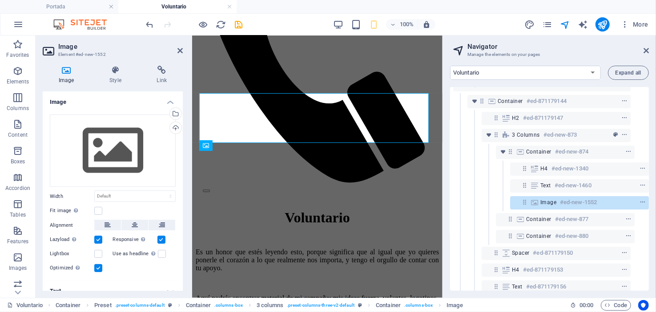
scroll to position [276, 0]
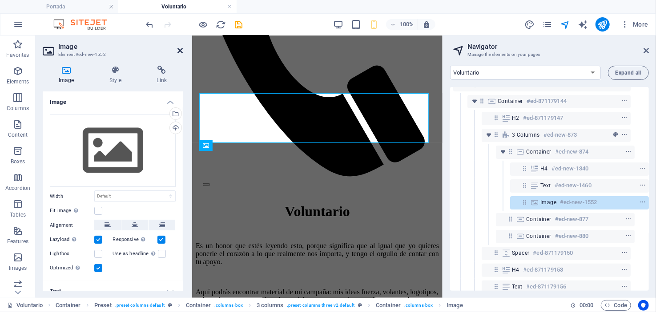
drag, startPoint x: 181, startPoint y: 50, endPoint x: 128, endPoint y: 22, distance: 60.2
click at [181, 50] on icon at bounding box center [179, 50] width 5 height 7
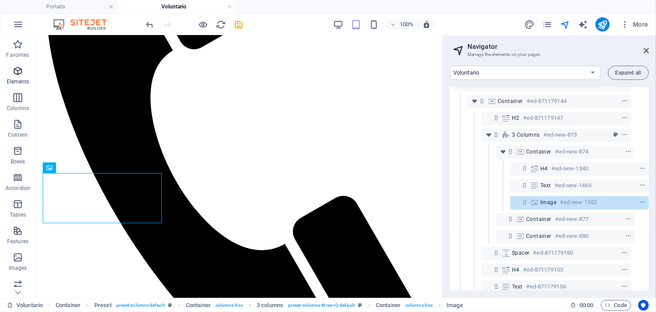
click at [14, 73] on icon "button" at bounding box center [17, 71] width 11 height 11
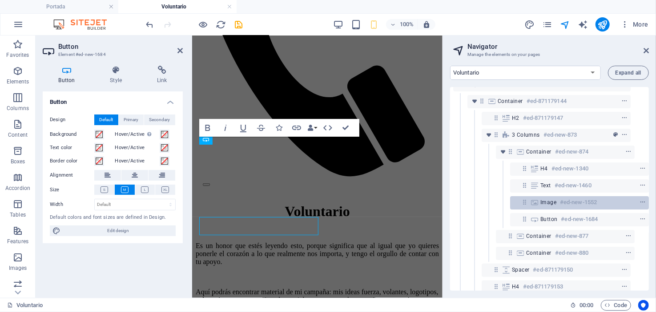
scroll to position [282, 0]
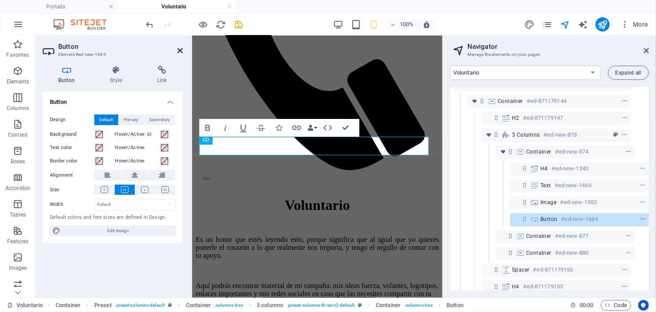
click at [181, 48] on icon at bounding box center [179, 50] width 5 height 7
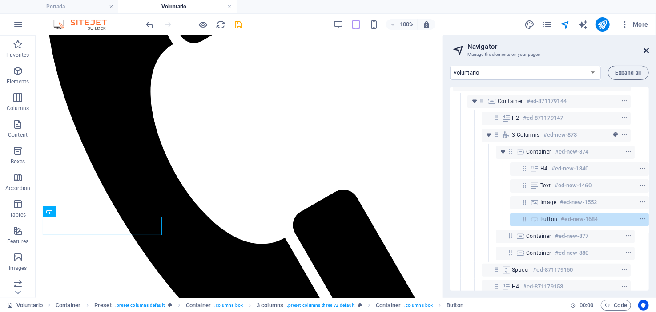
click at [647, 48] on icon at bounding box center [645, 50] width 5 height 7
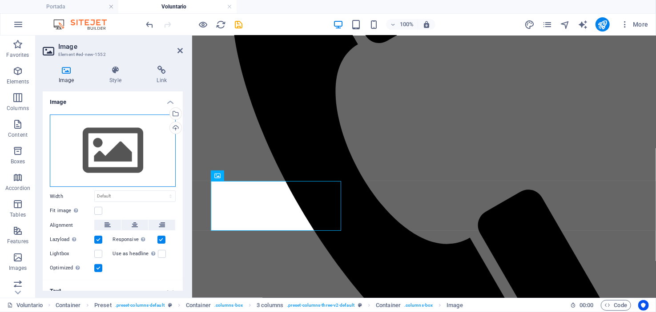
click at [124, 154] on div "Drag files here, click to choose files or select files from Files or our free s…" at bounding box center [113, 151] width 126 height 73
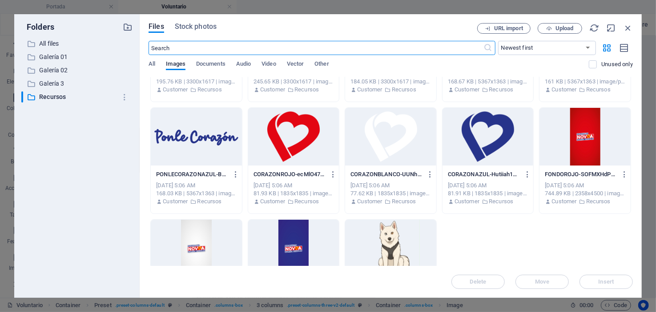
scroll to position [133, 0]
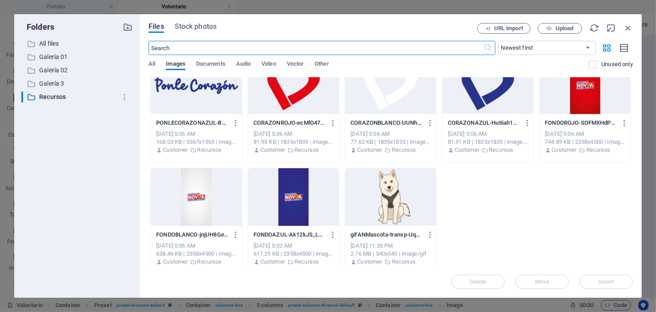
click at [285, 182] on div at bounding box center [293, 197] width 91 height 58
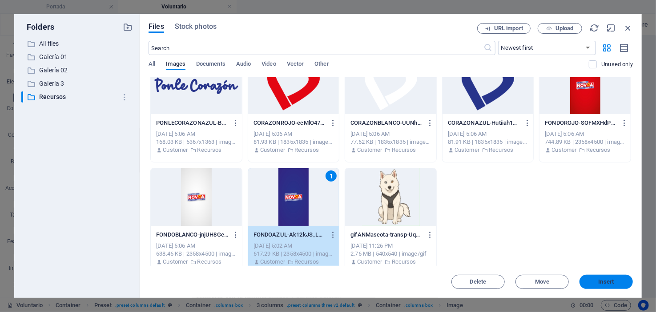
drag, startPoint x: 603, startPoint y: 280, endPoint x: 405, endPoint y: 245, distance: 201.0
click at [603, 280] on span "Insert" at bounding box center [606, 282] width 16 height 5
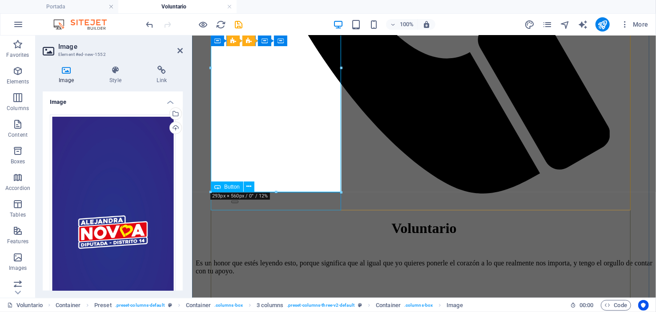
scroll to position [460, 0]
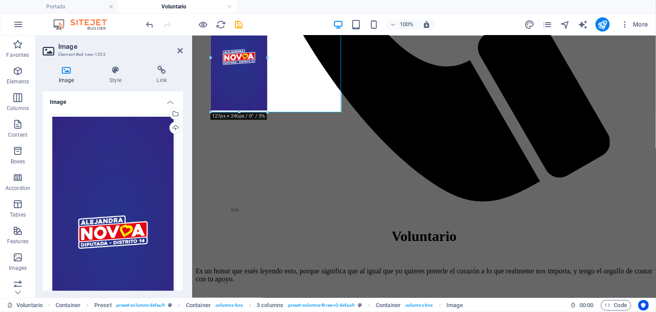
drag, startPoint x: 336, startPoint y: 240, endPoint x: 268, endPoint y: 83, distance: 171.2
type input "126"
select select "px"
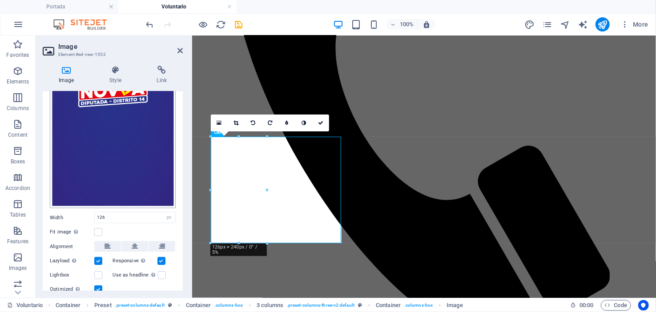
scroll to position [171, 0]
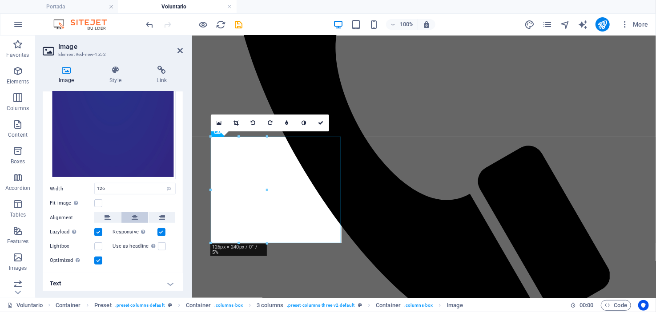
click at [136, 216] on icon at bounding box center [135, 217] width 6 height 11
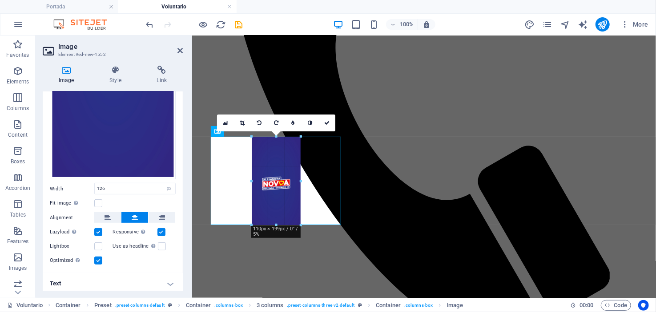
drag, startPoint x: 303, startPoint y: 244, endPoint x: 296, endPoint y: 225, distance: 20.4
type input "110"
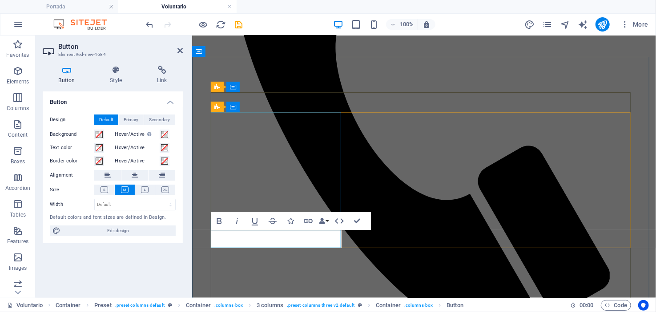
click at [163, 69] on icon at bounding box center [162, 70] width 42 height 9
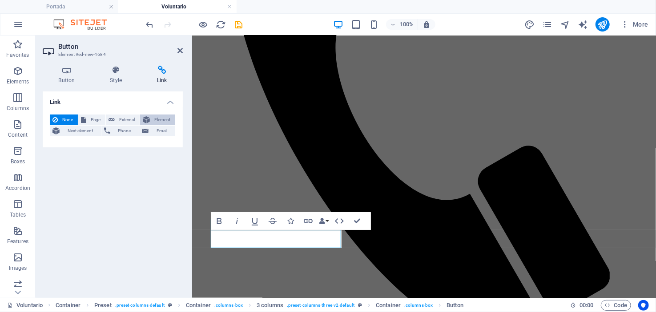
click at [154, 120] on span "Element" at bounding box center [162, 120] width 20 height 11
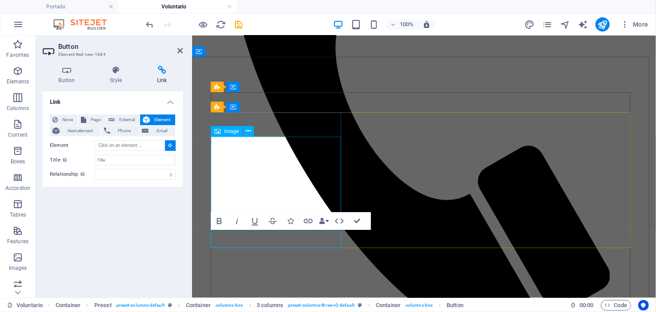
drag, startPoint x: 276, startPoint y: 161, endPoint x: 433, endPoint y: 162, distance: 156.5
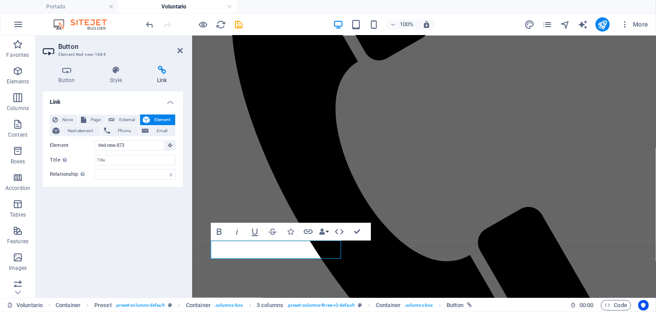
scroll to position [263, 0]
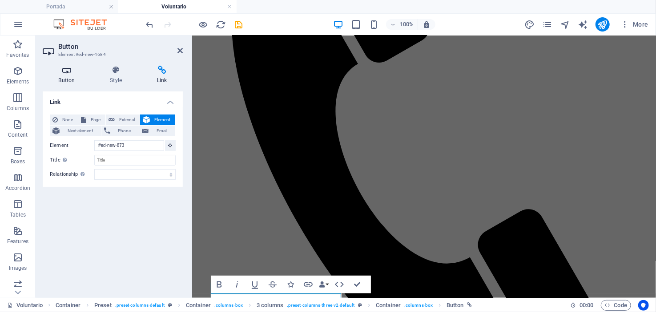
click at [67, 74] on icon at bounding box center [67, 70] width 48 height 9
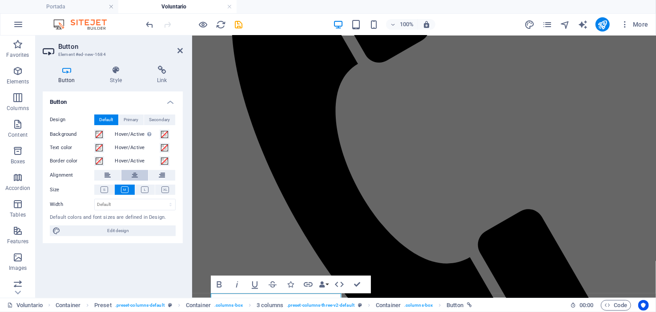
click at [136, 173] on icon at bounding box center [135, 175] width 6 height 11
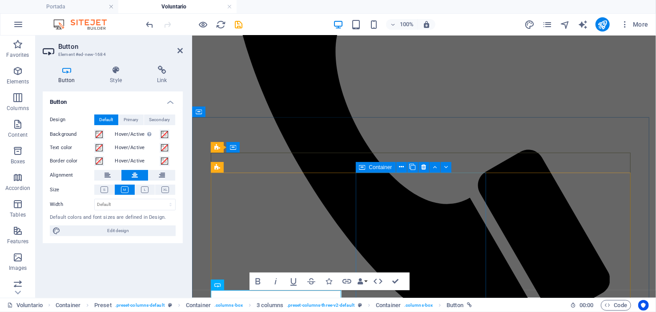
scroll to position [352, 0]
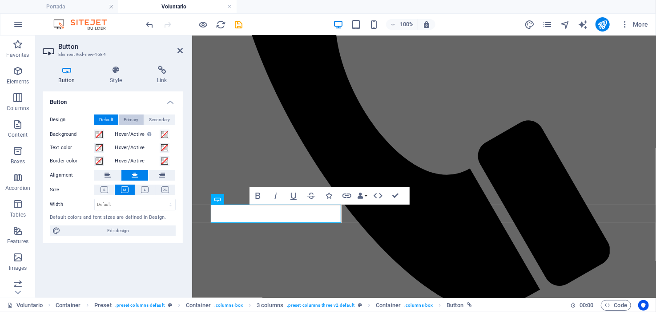
click at [130, 119] on span "Primary" at bounding box center [131, 120] width 15 height 11
click at [160, 120] on span "Secondary" at bounding box center [159, 120] width 21 height 11
click at [128, 120] on span "Primary" at bounding box center [131, 120] width 15 height 11
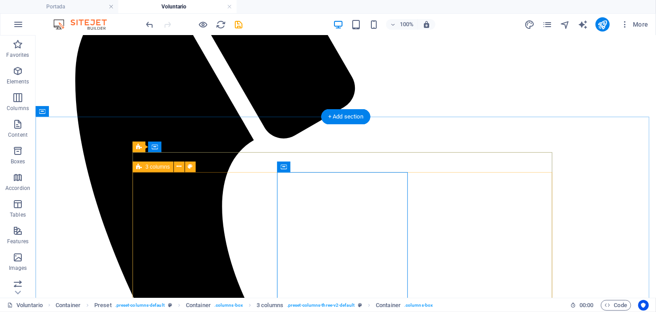
scroll to position [307, 0]
